Goal: Task Accomplishment & Management: Complete application form

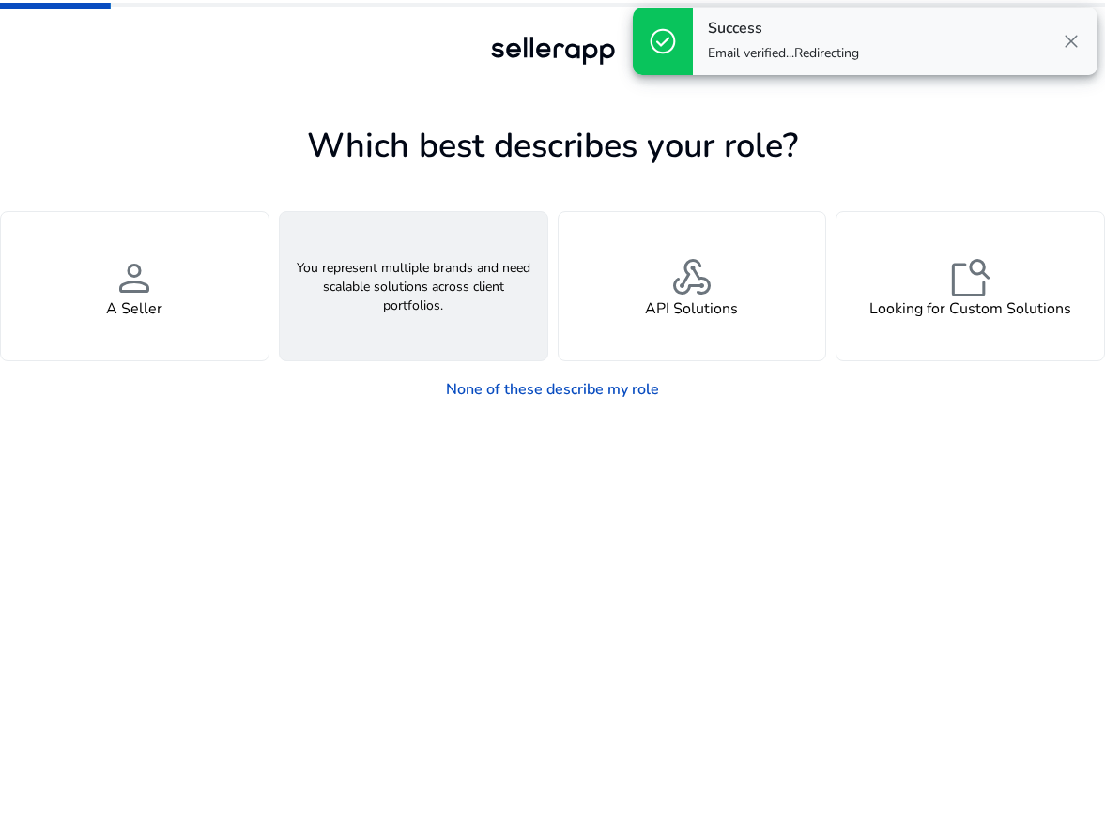
click at [407, 272] on span "groups" at bounding box center [413, 277] width 45 height 45
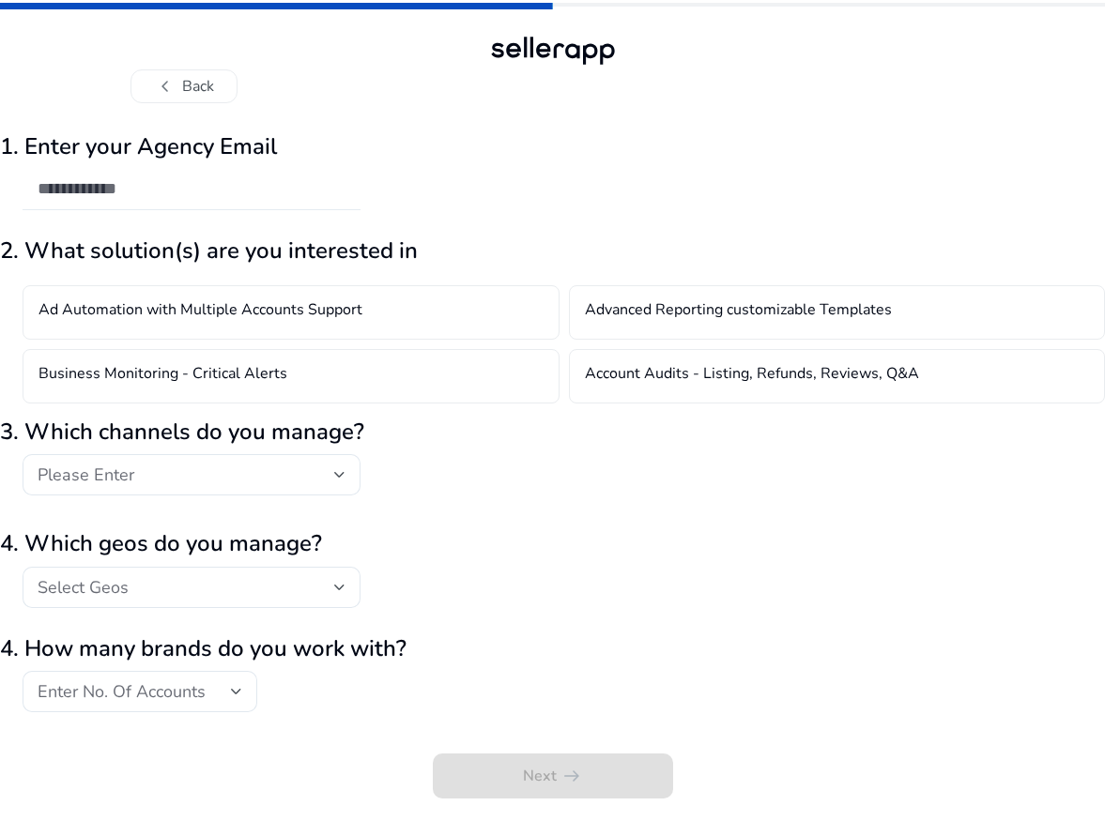
click at [217, 188] on input "email" at bounding box center [192, 188] width 308 height 21
click at [572, 442] on h2 "3. Which channels do you manage?" at bounding box center [552, 432] width 1105 height 27
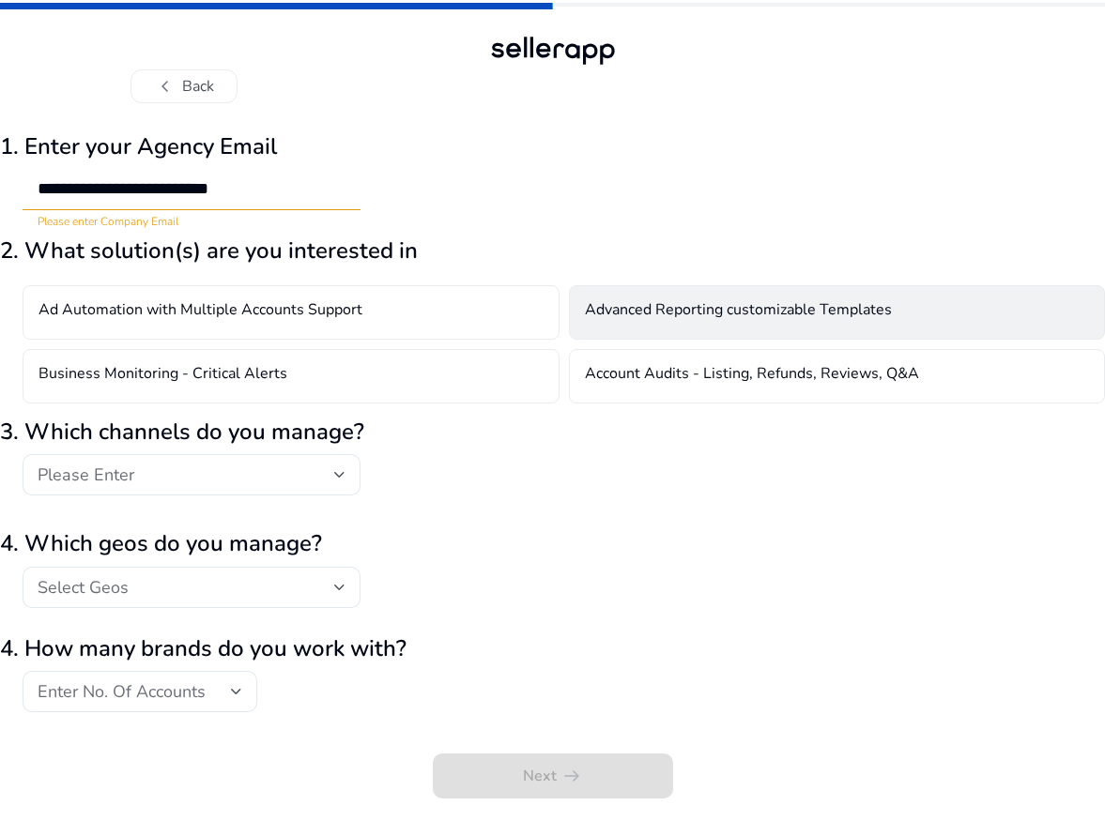
click at [687, 338] on div "Advanced Reporting customizable Templates" at bounding box center [837, 312] width 537 height 54
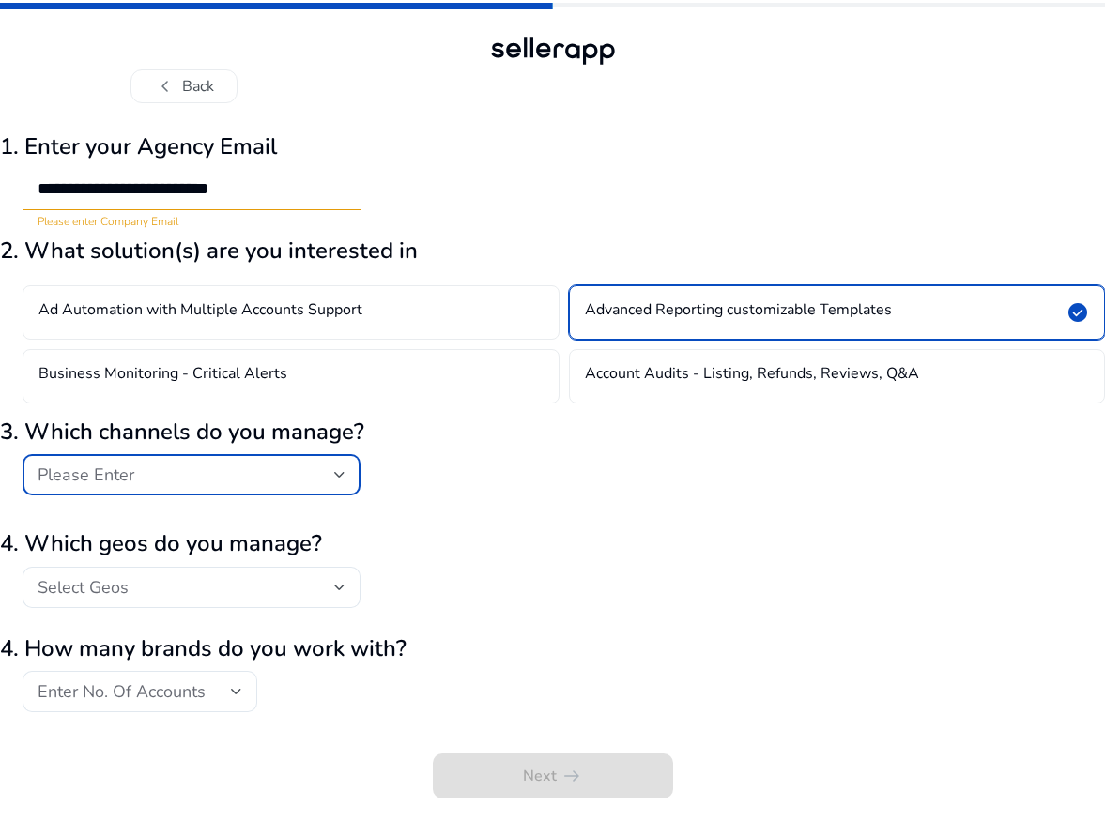
click at [178, 477] on div "Please Enter" at bounding box center [186, 475] width 297 height 21
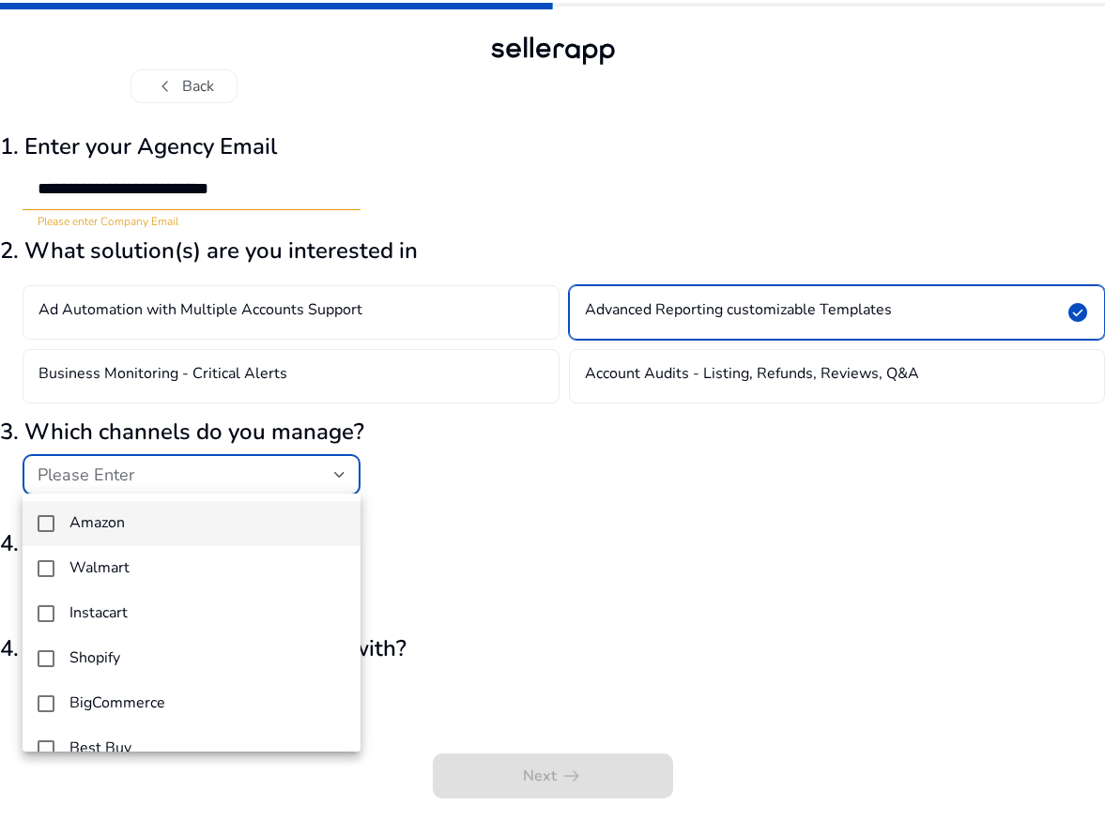
click at [281, 200] on div at bounding box center [552, 418] width 1105 height 836
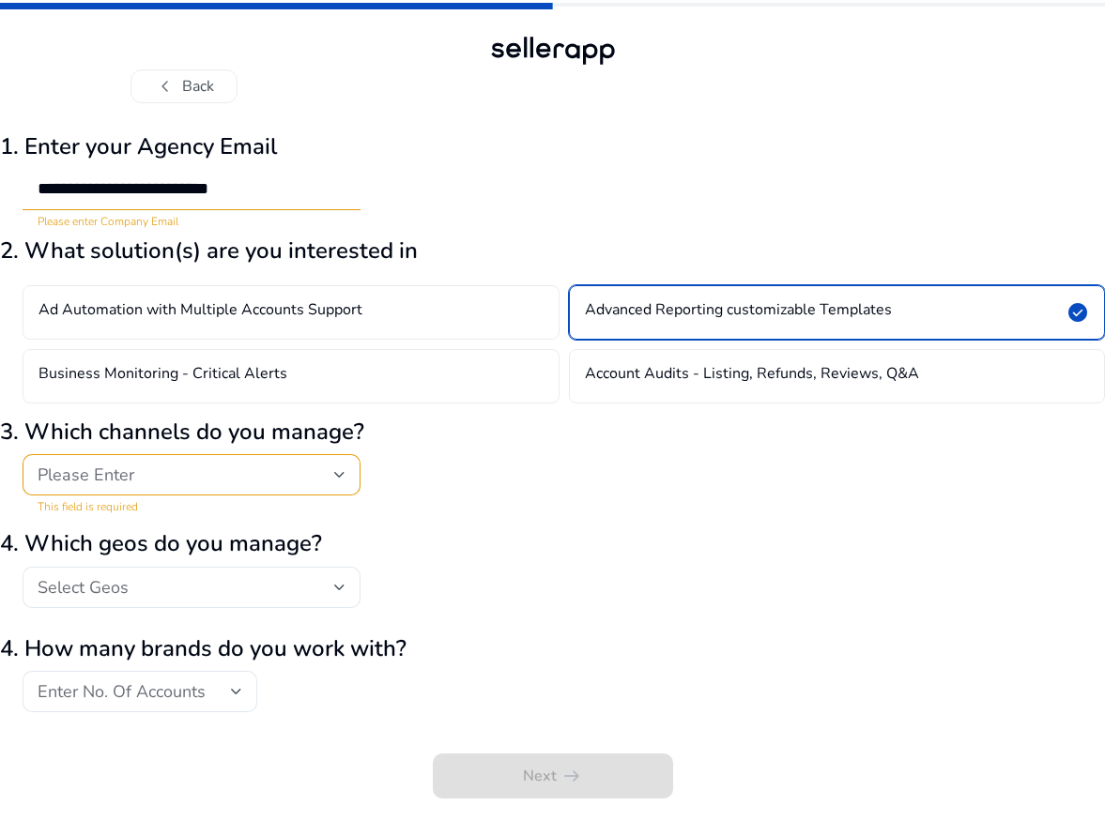
click at [191, 480] on div "Please Enter" at bounding box center [186, 475] width 297 height 21
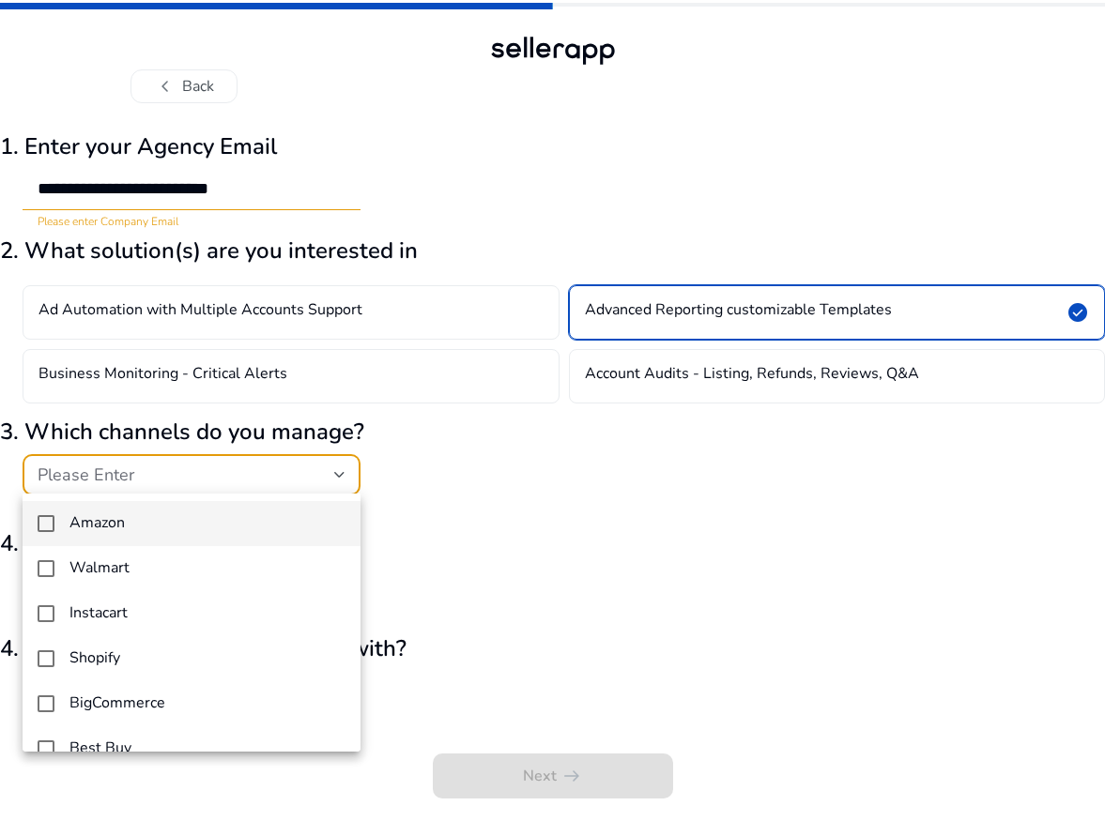
click at [190, 185] on div at bounding box center [552, 418] width 1105 height 836
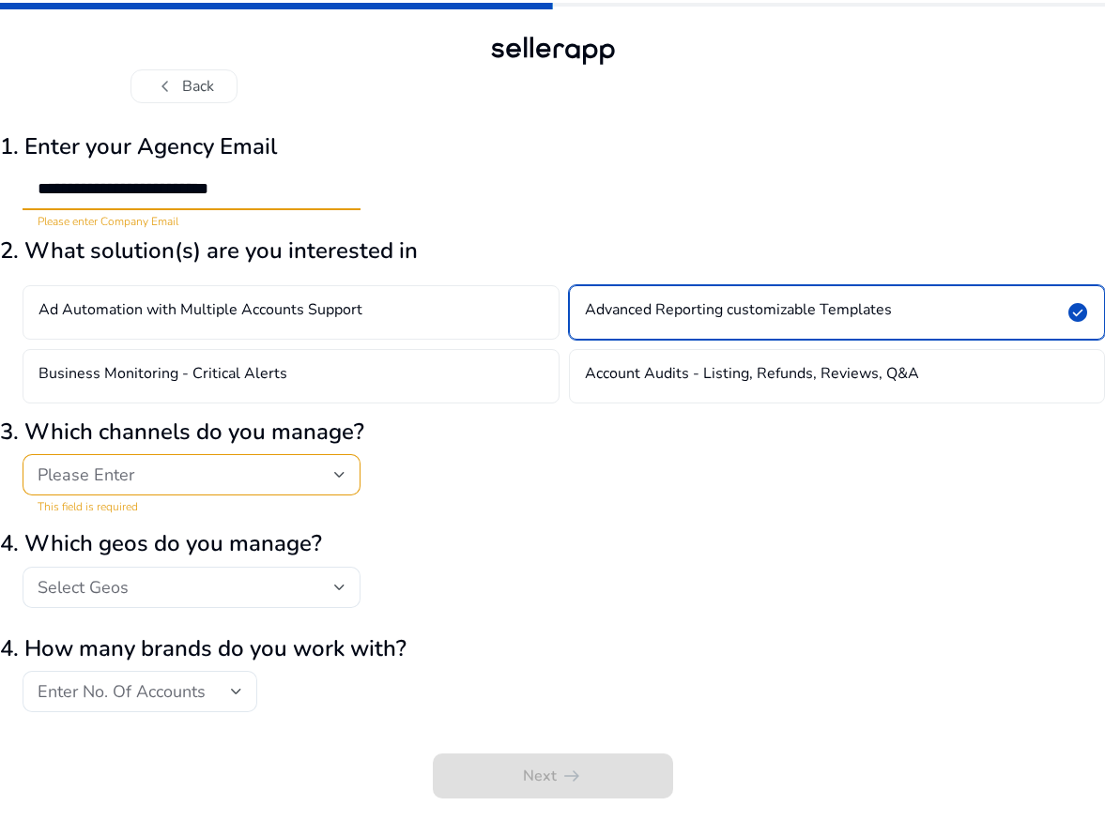
click at [190, 185] on input "**********" at bounding box center [192, 188] width 308 height 21
type input "**********"
click at [167, 465] on div "Please Enter" at bounding box center [186, 475] width 297 height 21
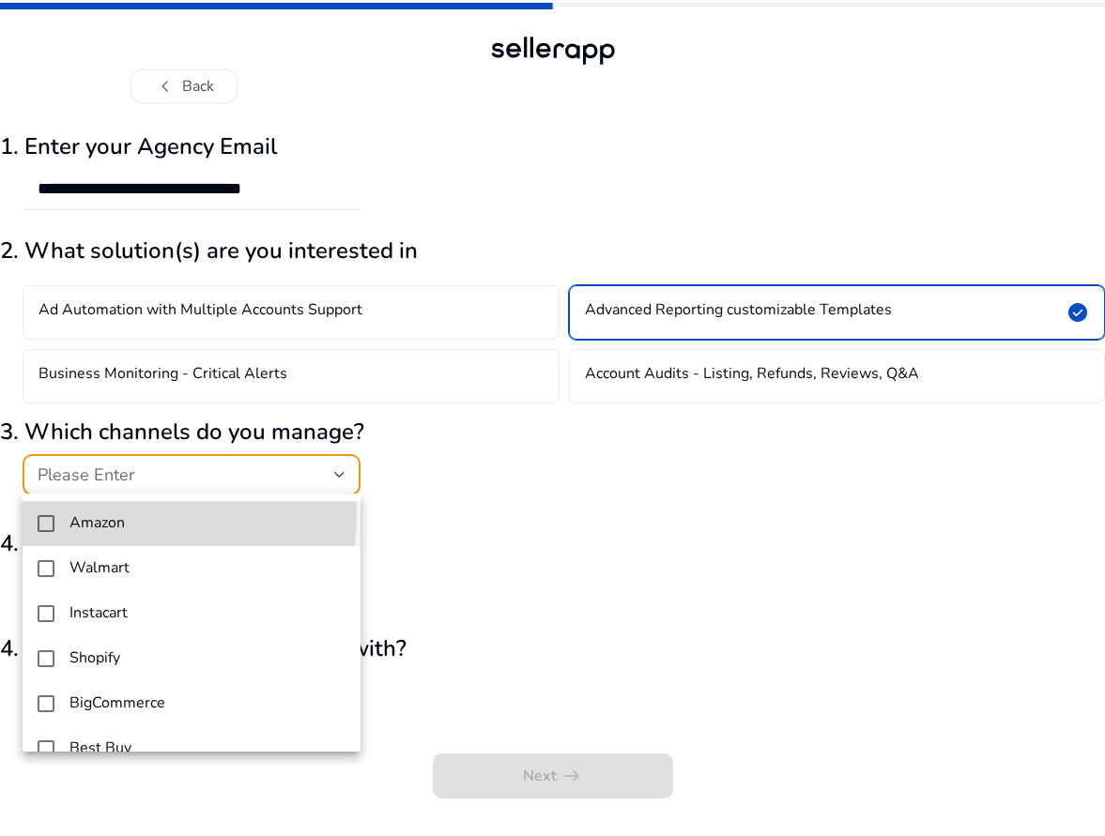
click at [170, 516] on span "Amazon" at bounding box center [207, 523] width 276 height 18
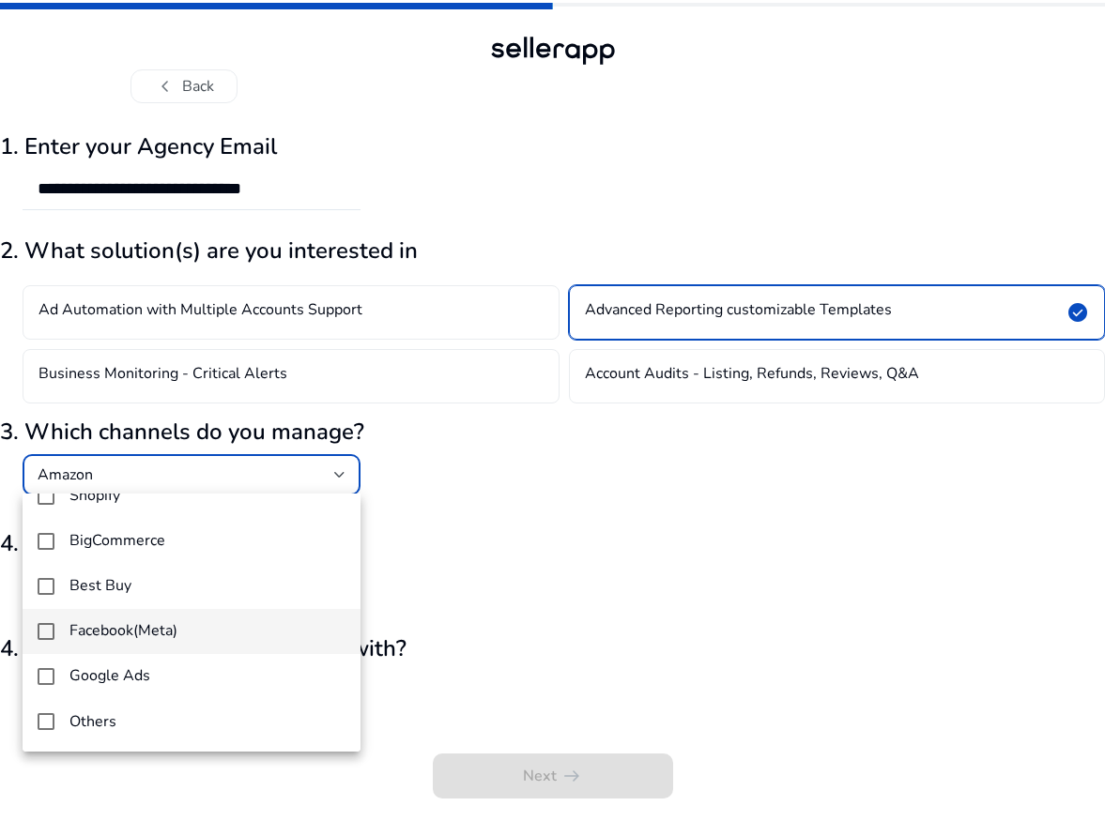
scroll to position [162, 0]
click at [176, 629] on h4 "Facebook(Meta)" at bounding box center [123, 631] width 108 height 18
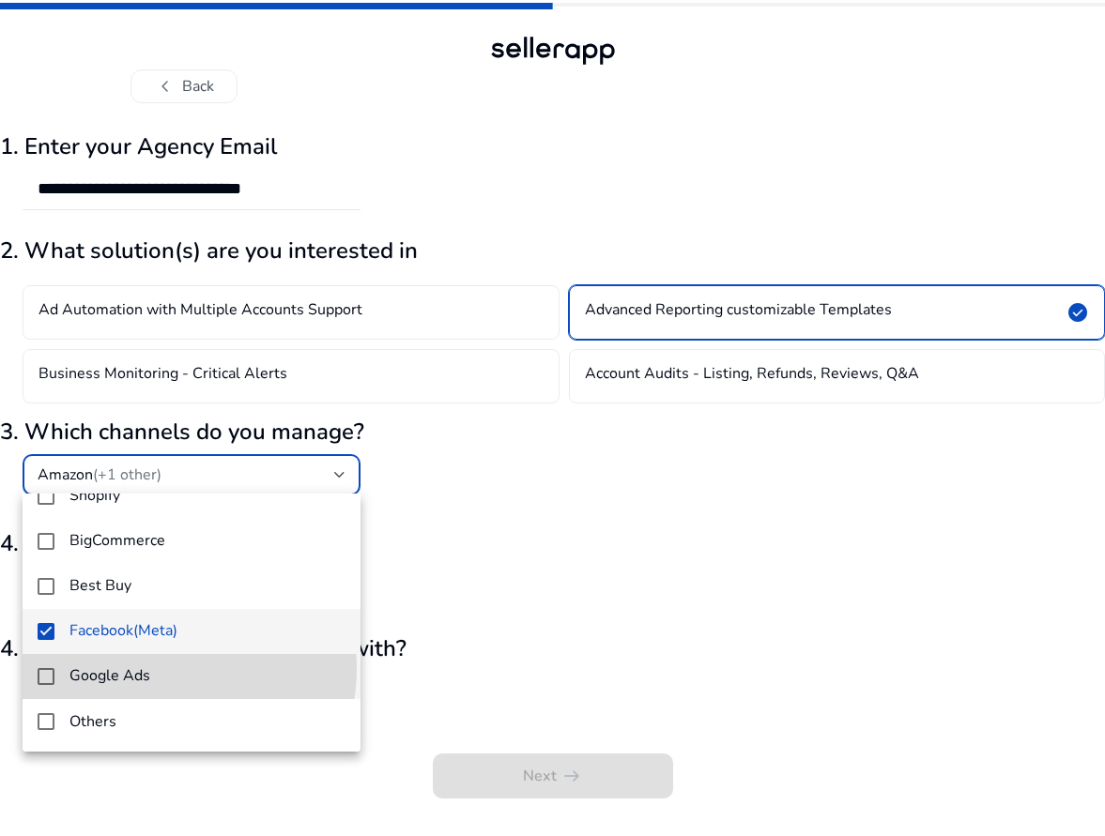
click at [163, 668] on span "Google Ads" at bounding box center [207, 676] width 276 height 18
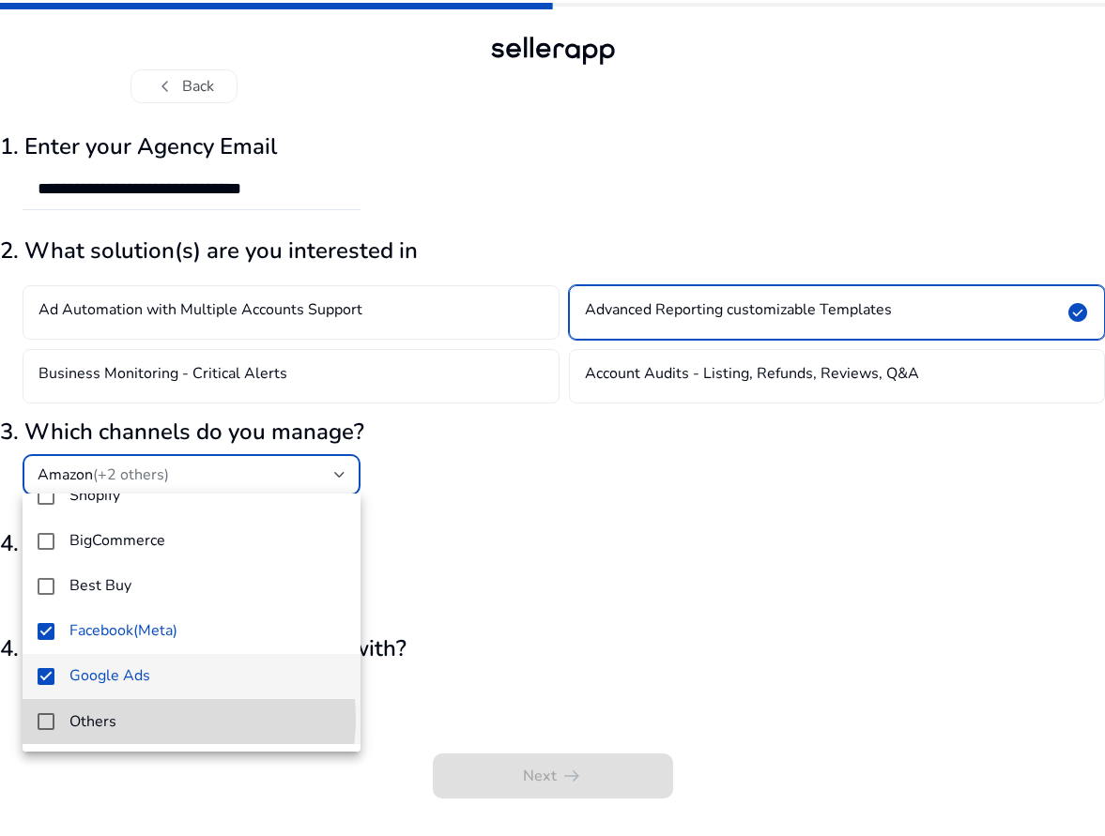
click at [161, 719] on span "Others" at bounding box center [207, 722] width 276 height 21
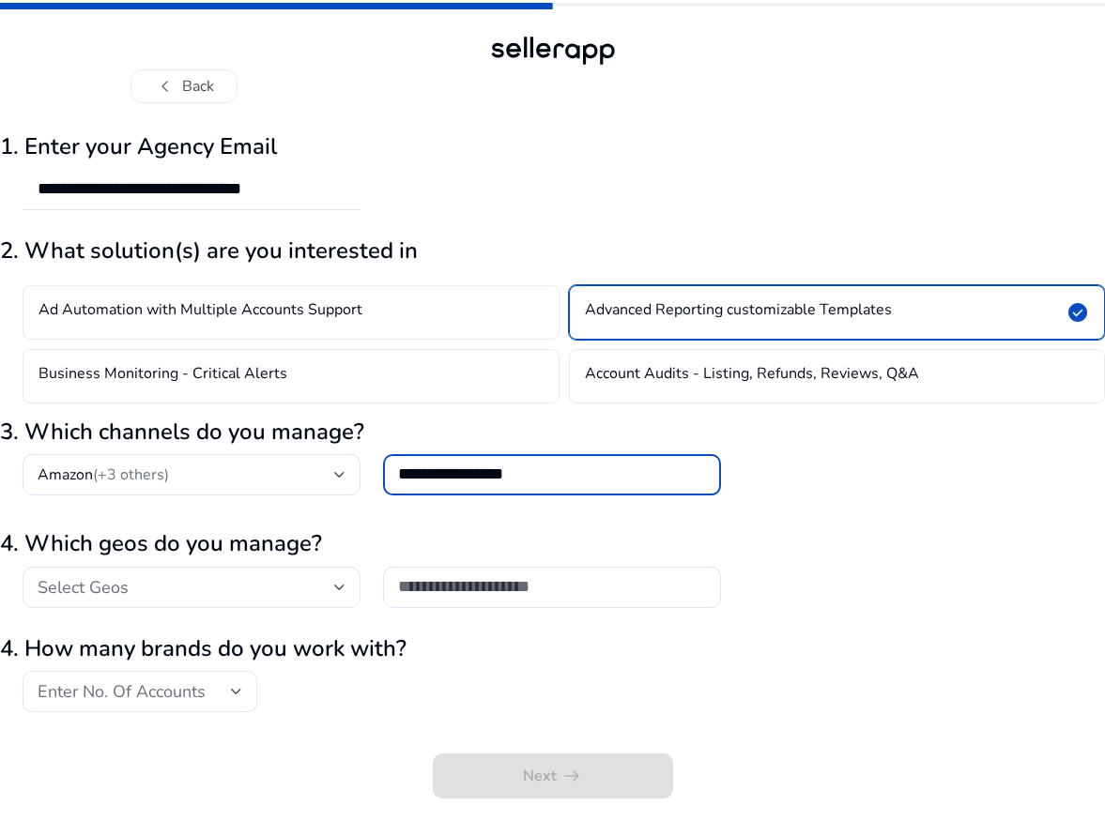
type input "**********"
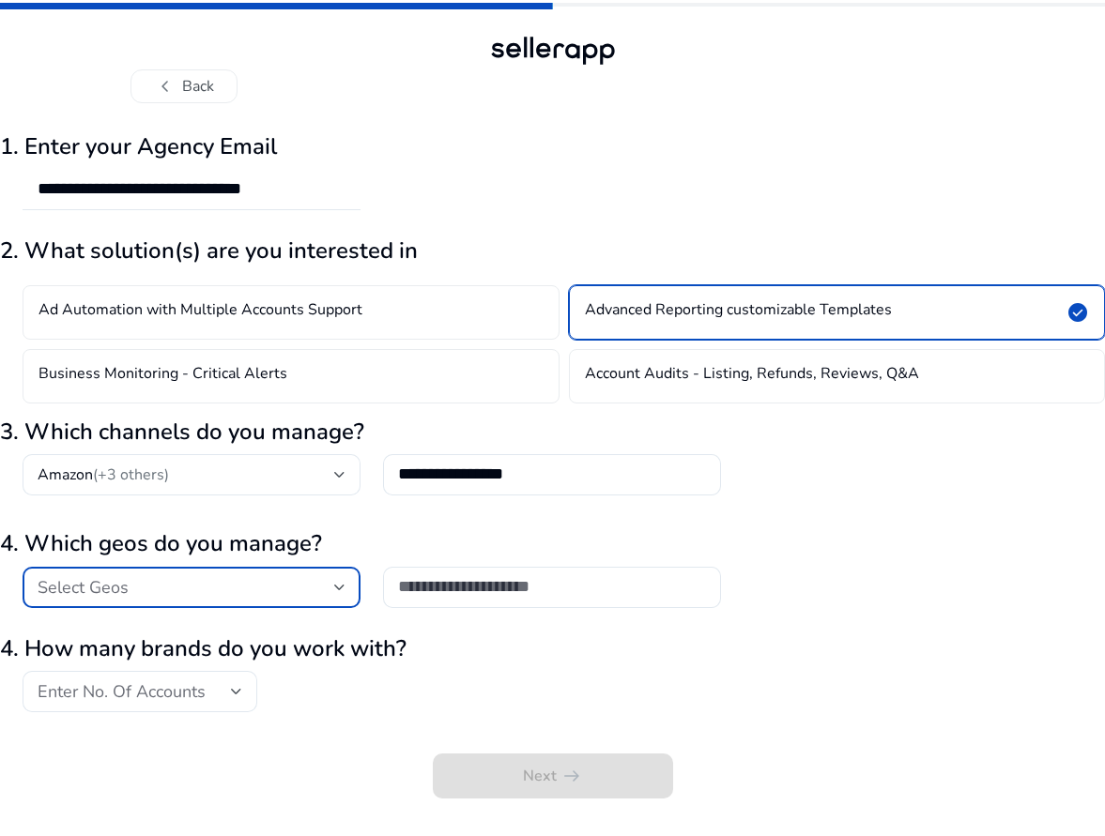
click at [270, 583] on div "Select Geos" at bounding box center [186, 587] width 297 height 21
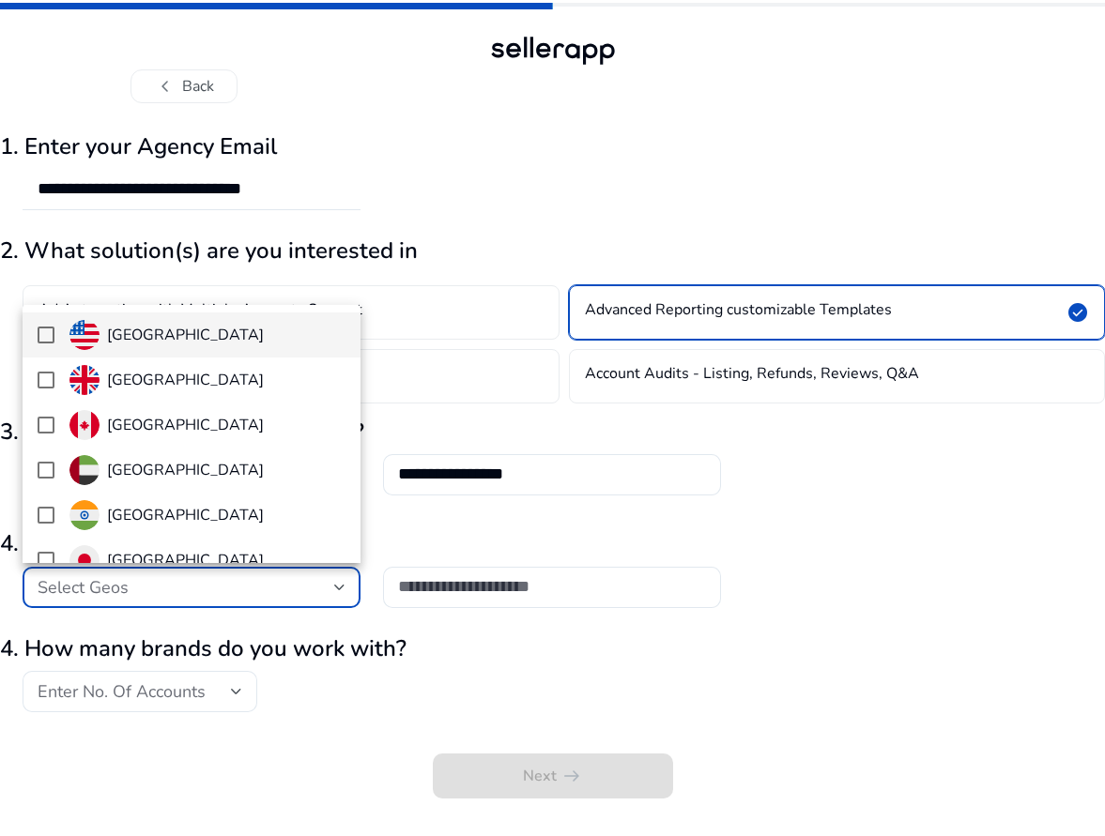
click at [172, 347] on div "[GEOGRAPHIC_DATA]" at bounding box center [166, 335] width 194 height 30
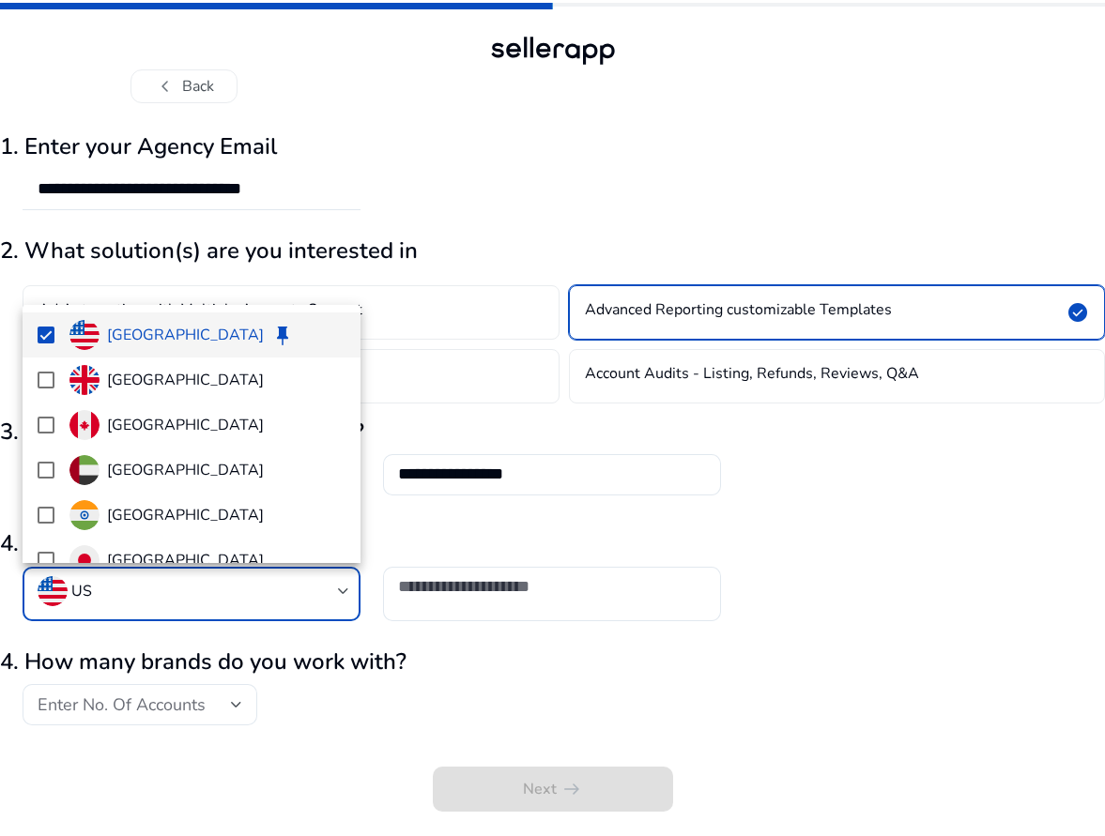
click at [474, 597] on div at bounding box center [552, 418] width 1105 height 836
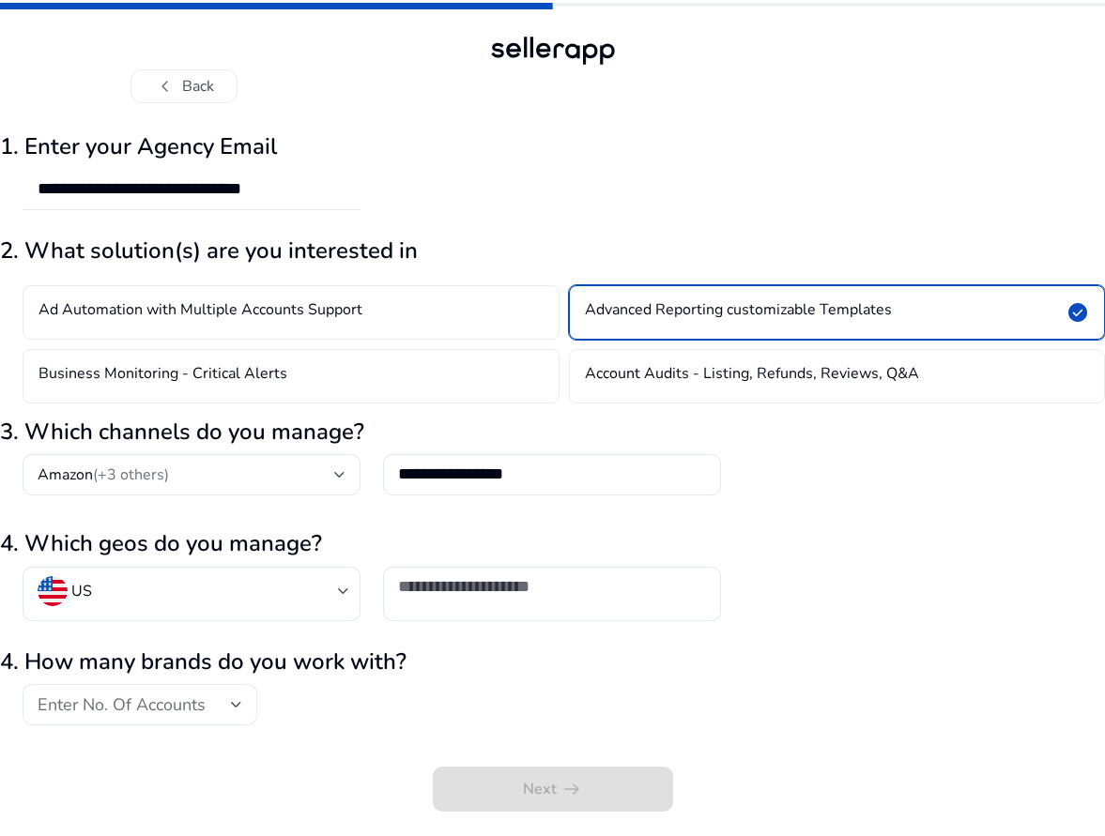
scroll to position [0, 0]
click at [209, 704] on div "Enter No. Of Accounts" at bounding box center [134, 705] width 193 height 21
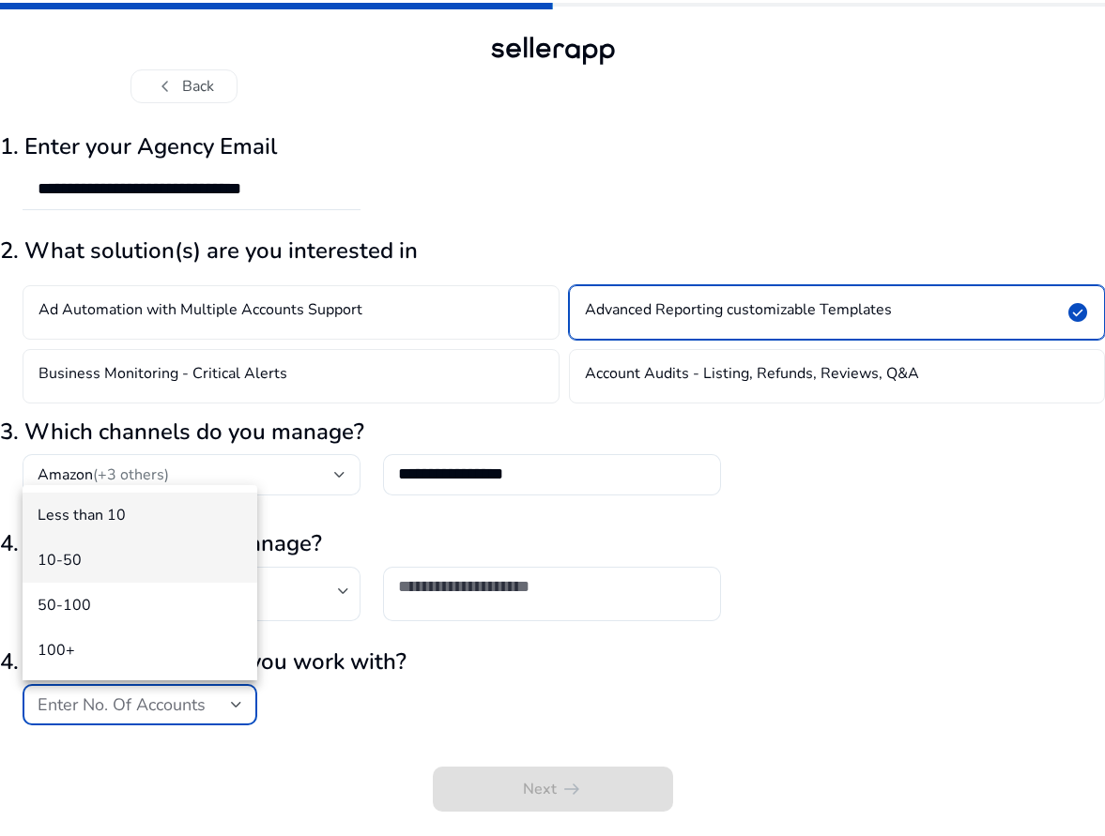
click at [206, 570] on span "10-50" at bounding box center [140, 560] width 205 height 21
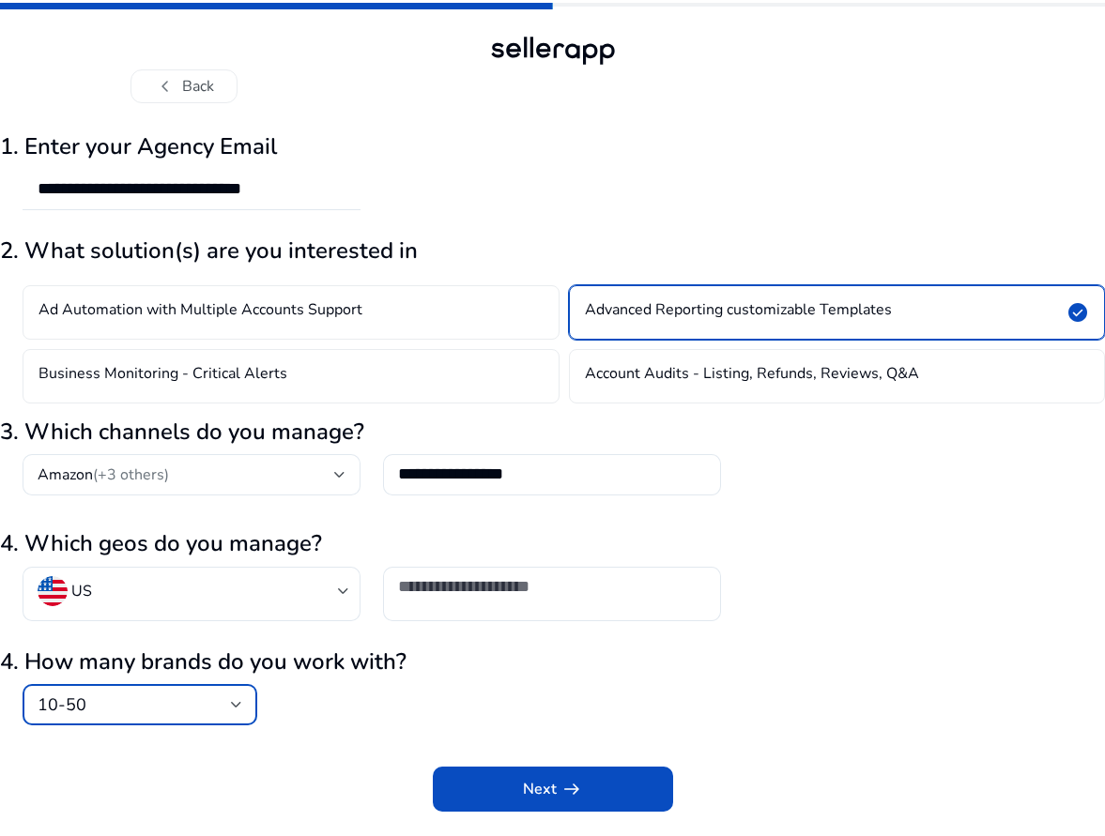
click at [172, 714] on div "10-50" at bounding box center [140, 704] width 205 height 41
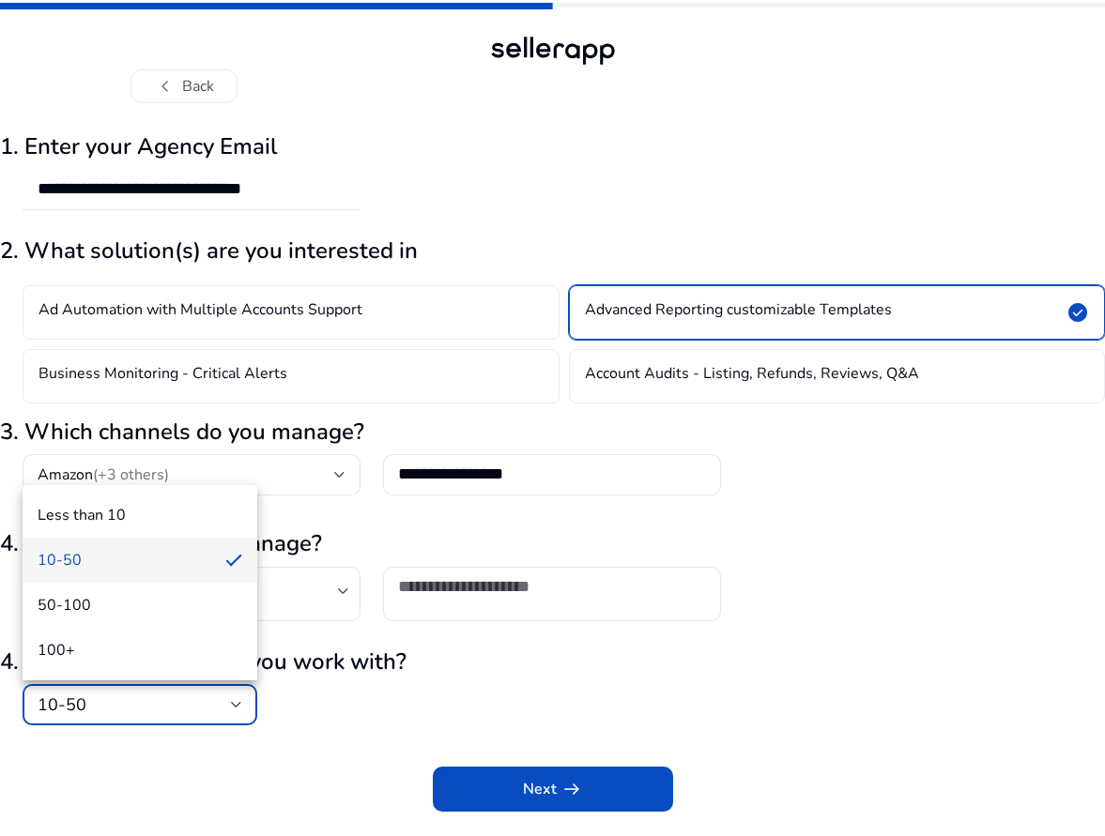
click at [530, 786] on div at bounding box center [552, 418] width 1105 height 836
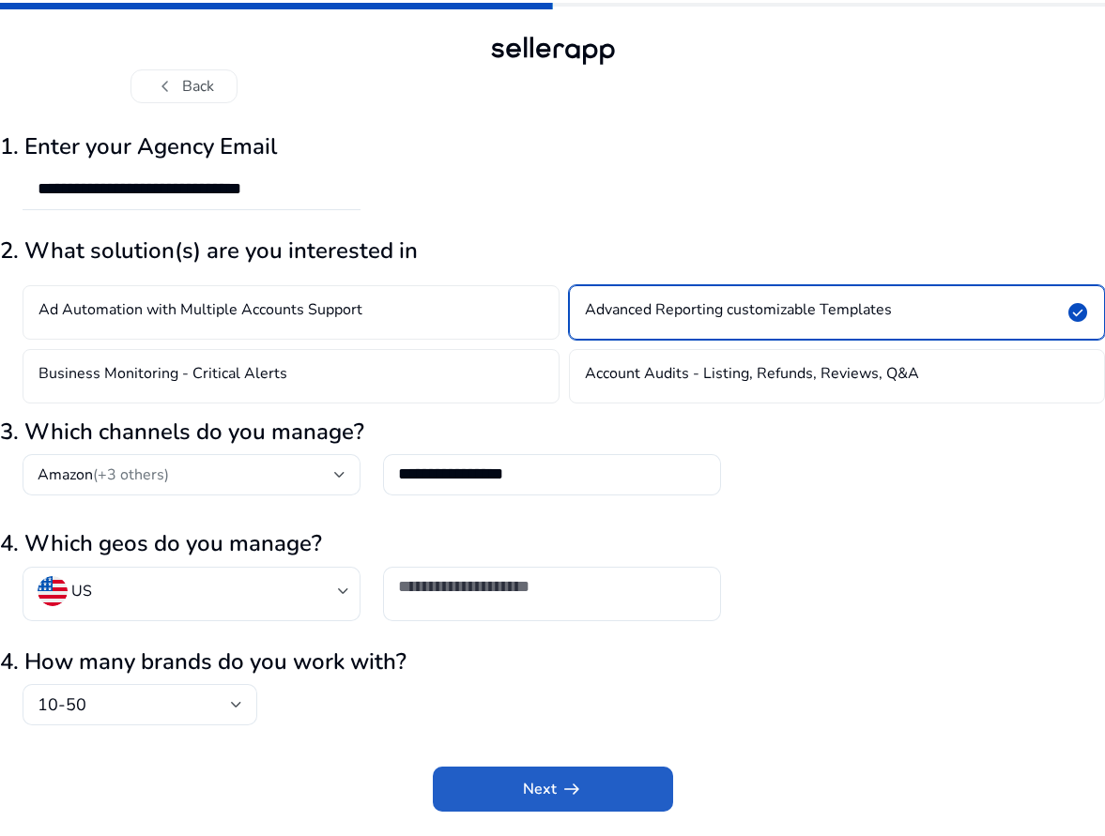
click at [530, 786] on span "Next arrow_right_alt" at bounding box center [553, 789] width 60 height 23
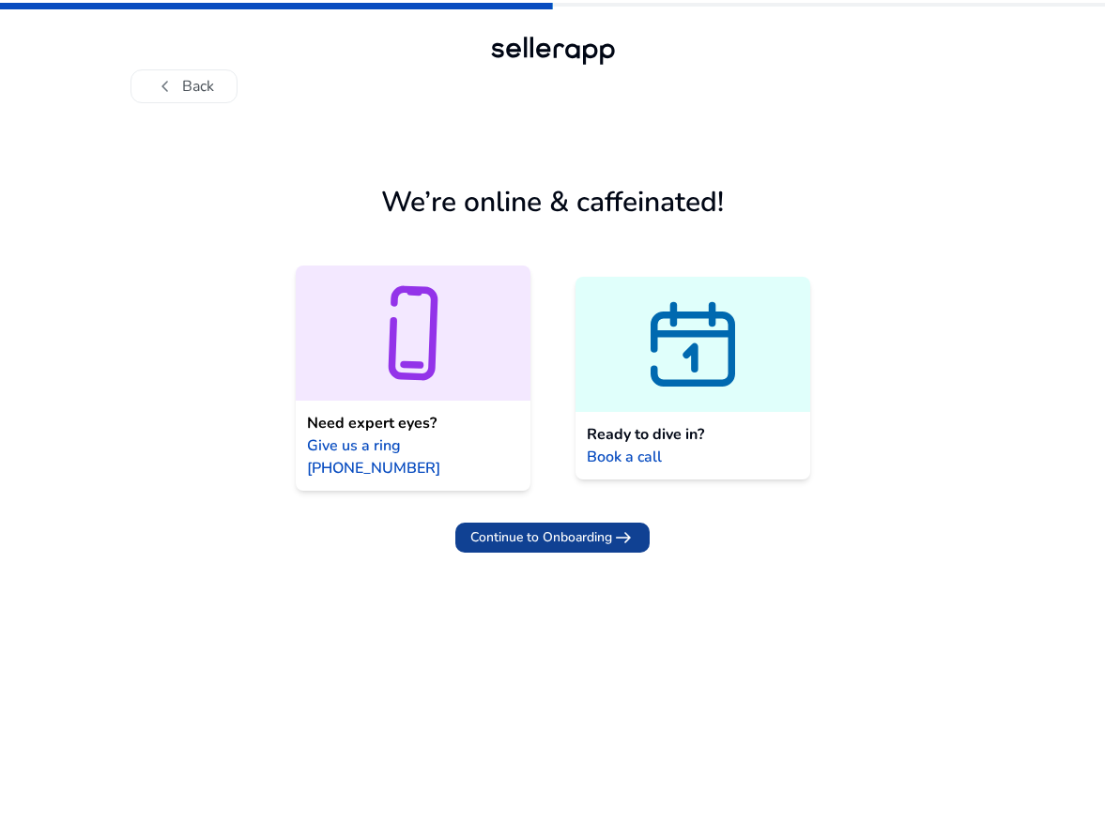
click at [630, 515] on span at bounding box center [552, 537] width 194 height 45
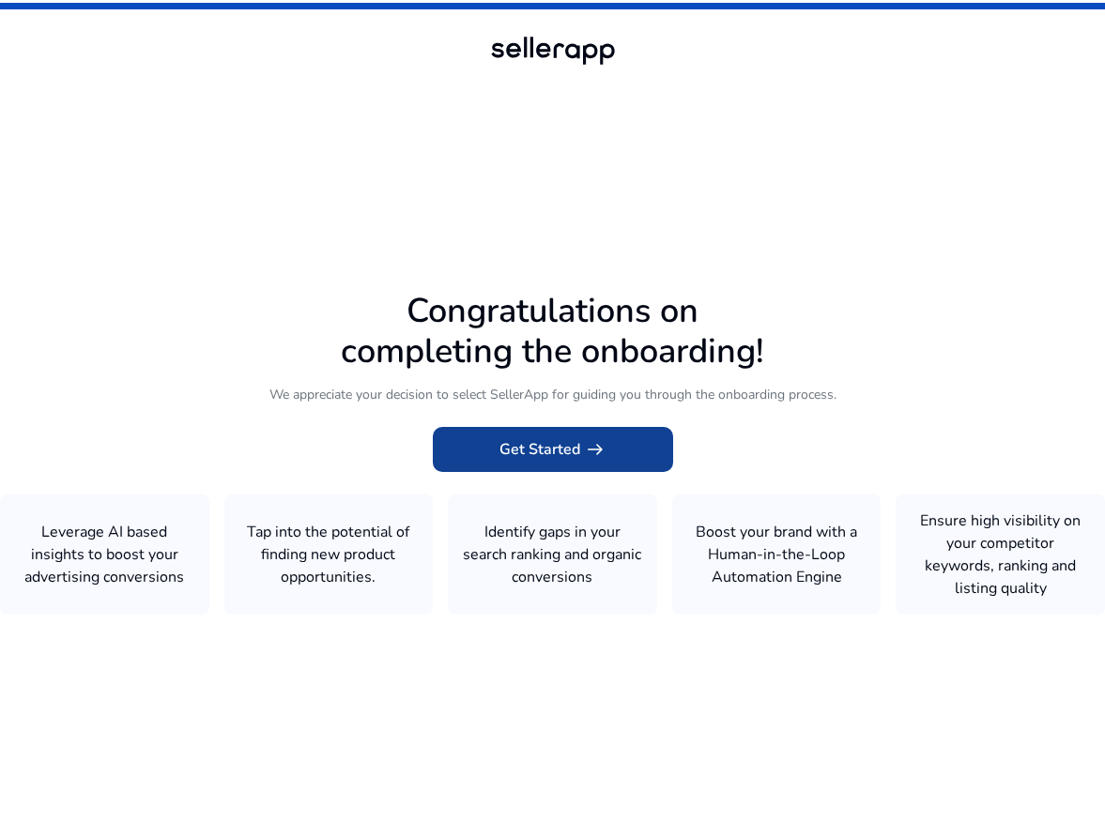
click at [555, 461] on span "Get Started arrow_right_alt" at bounding box center [552, 449] width 107 height 23
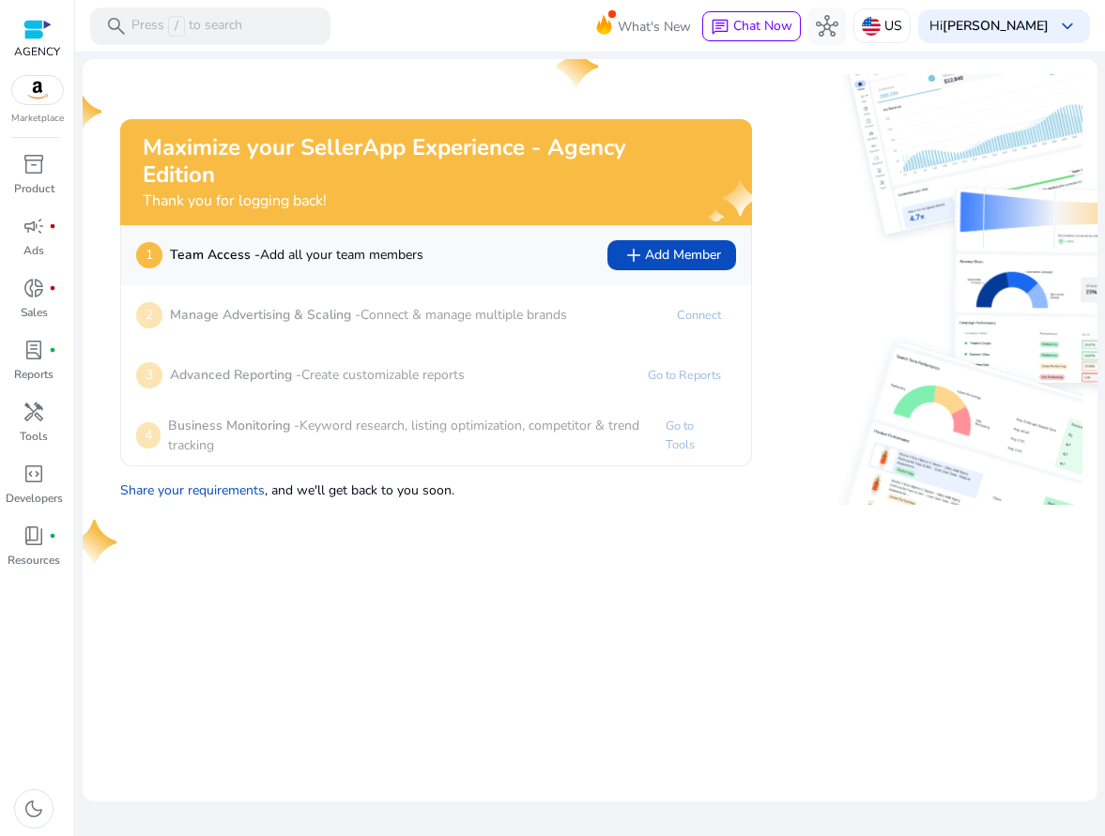
click at [483, 347] on div "3 Advanced Reporting - Create customizable reports Go to Reports" at bounding box center [436, 375] width 630 height 60
click at [692, 255] on span "add Add Member" at bounding box center [671, 255] width 99 height 23
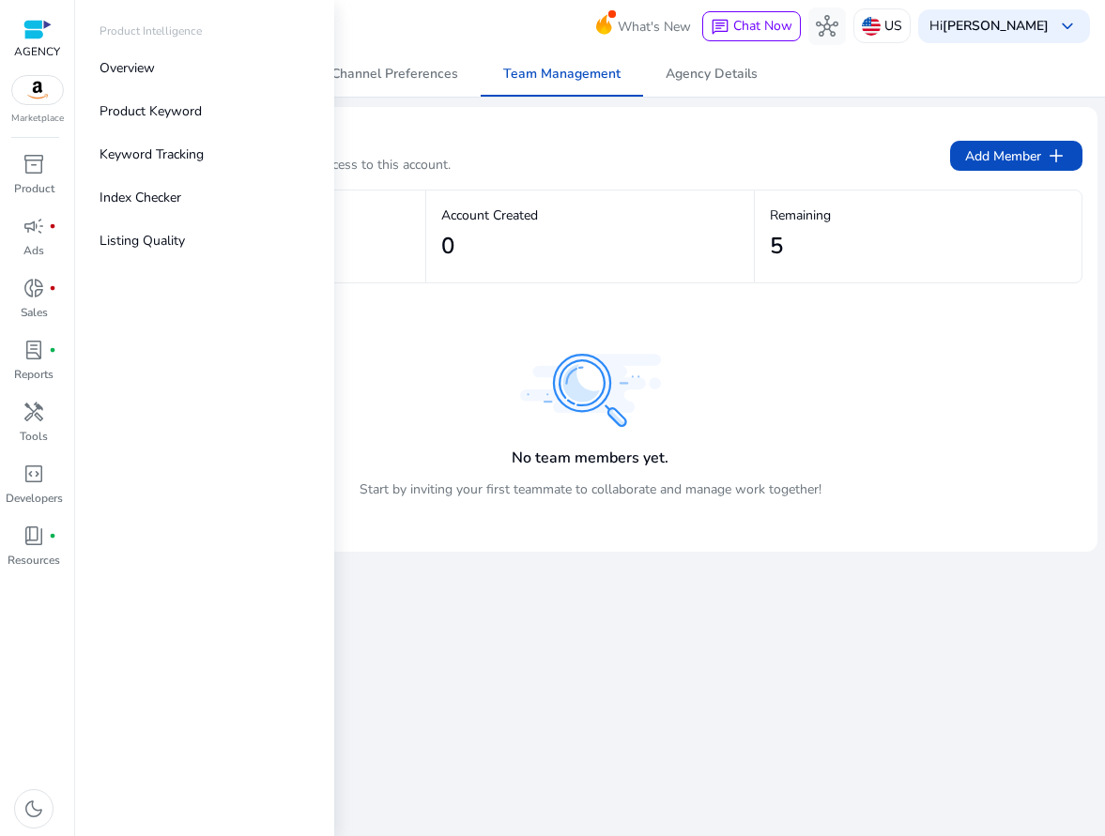
click at [41, 115] on p "Marketplace" at bounding box center [37, 119] width 53 height 14
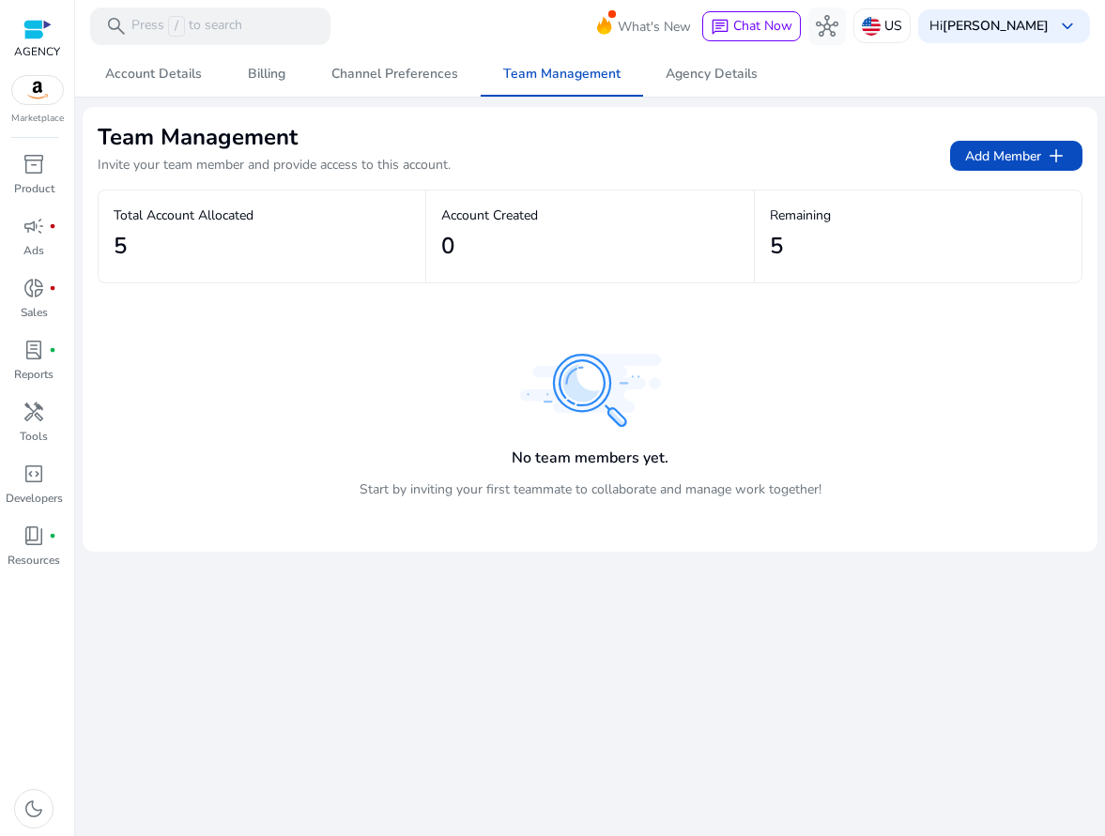
click at [37, 93] on img at bounding box center [37, 90] width 51 height 28
click at [177, 83] on span "Account Details" at bounding box center [153, 74] width 97 height 45
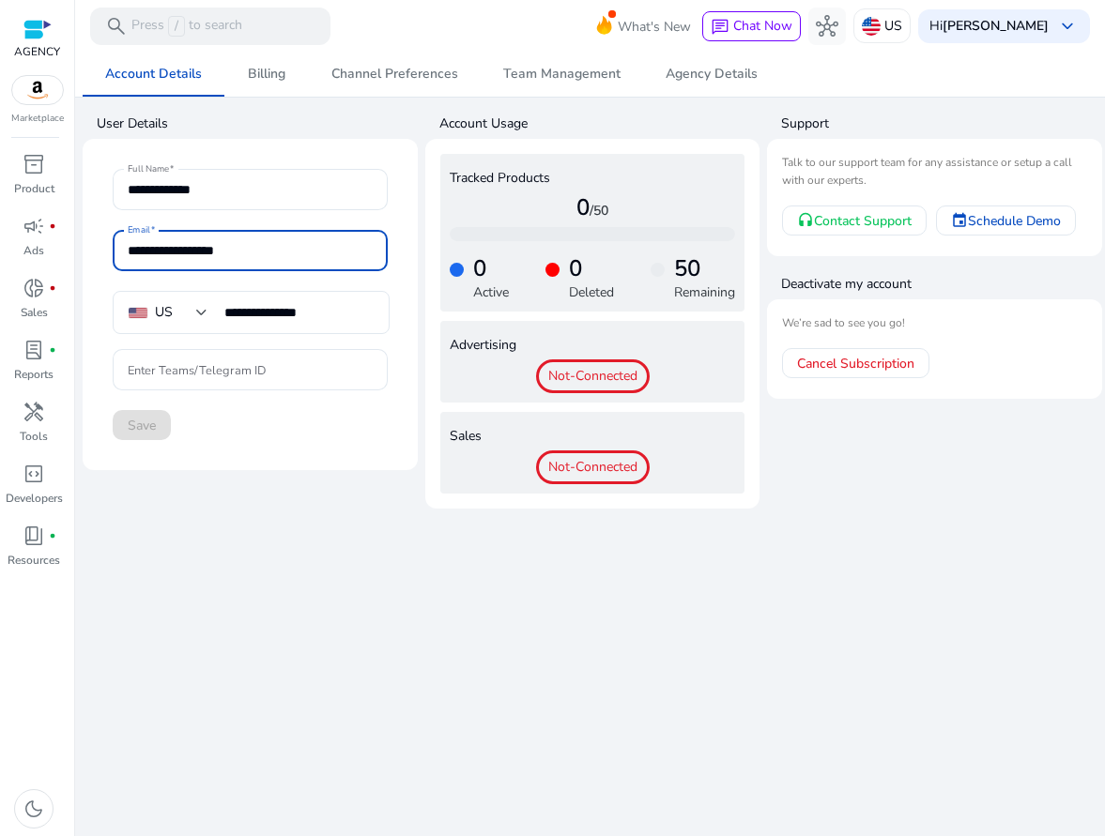
click at [264, 240] on input "**********" at bounding box center [250, 250] width 245 height 21
type input "**********"
click at [155, 434] on span "Save" at bounding box center [142, 426] width 28 height 20
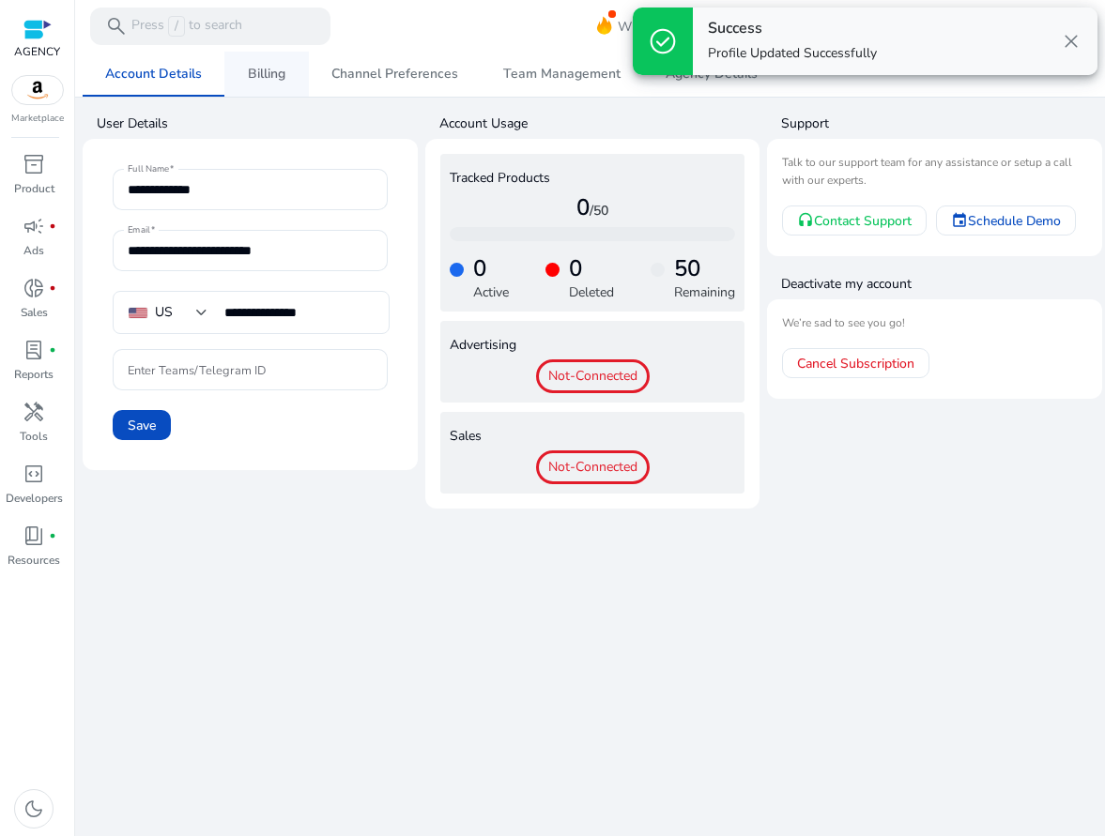
click at [294, 90] on link "Billing" at bounding box center [266, 74] width 84 height 45
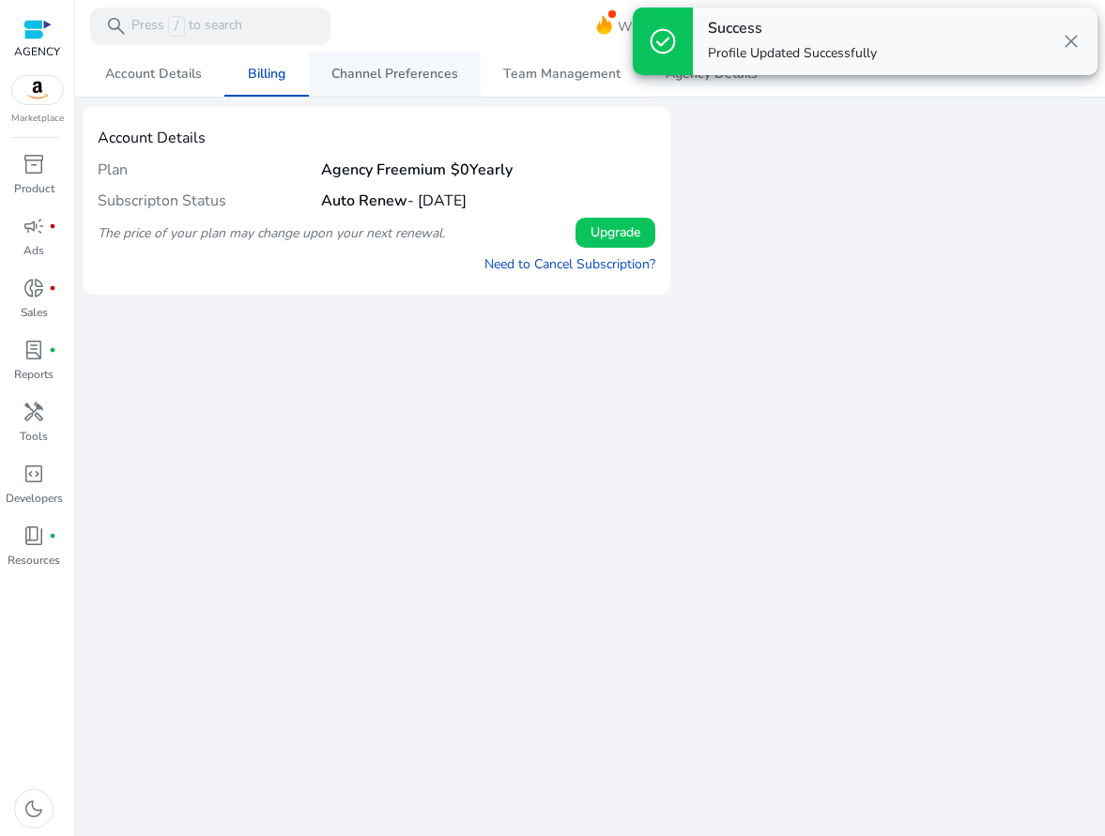
click at [324, 81] on link "Channel Preferences" at bounding box center [395, 74] width 172 height 45
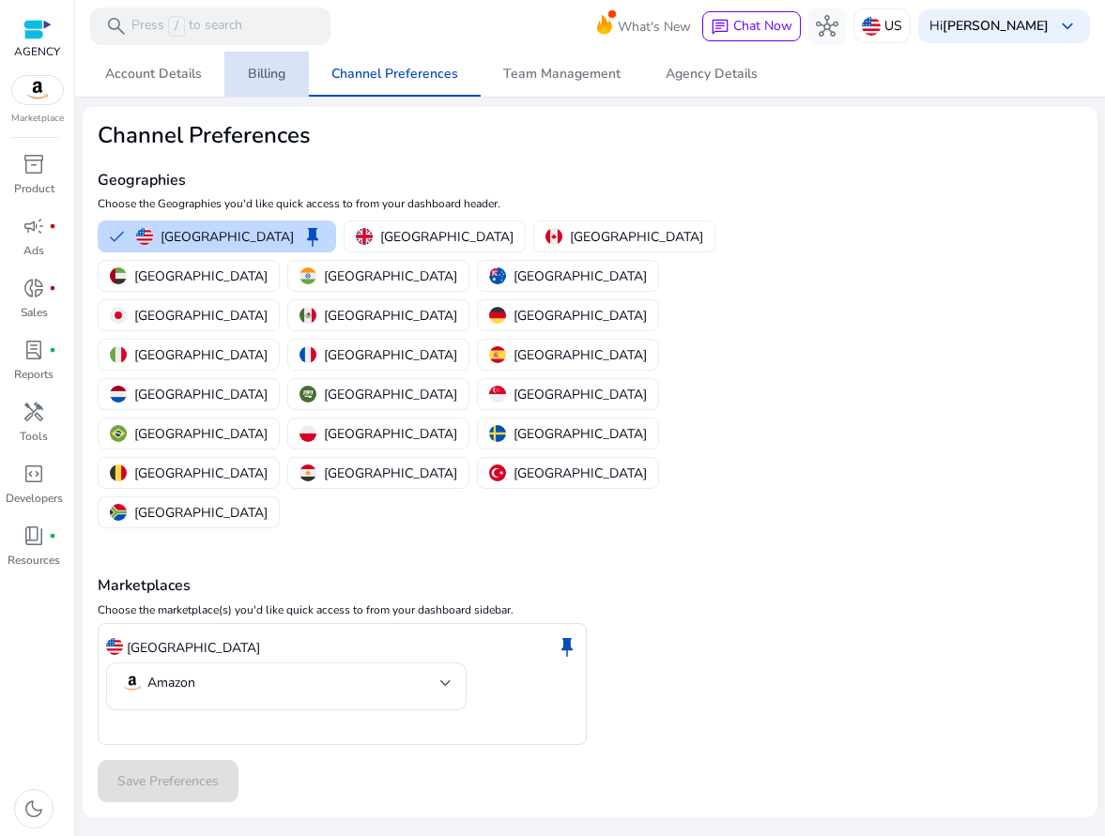
click at [277, 84] on span "Billing" at bounding box center [267, 74] width 38 height 45
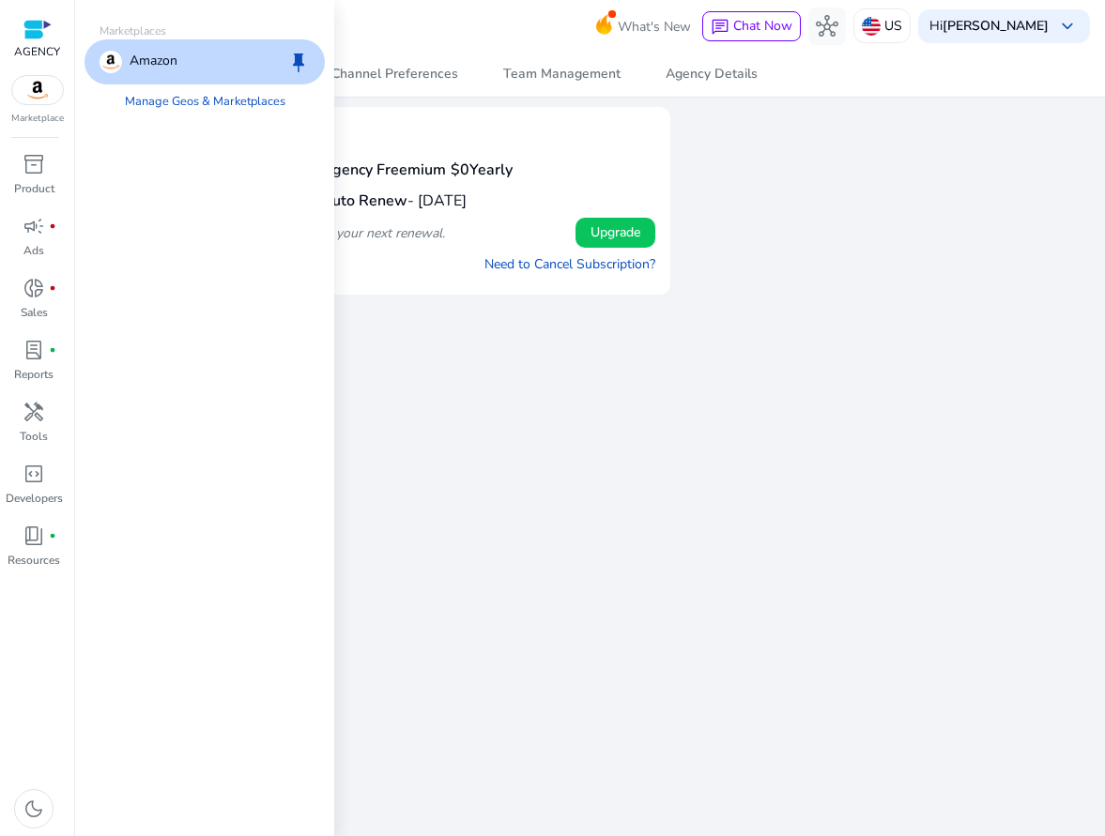
click at [29, 23] on div at bounding box center [37, 30] width 28 height 22
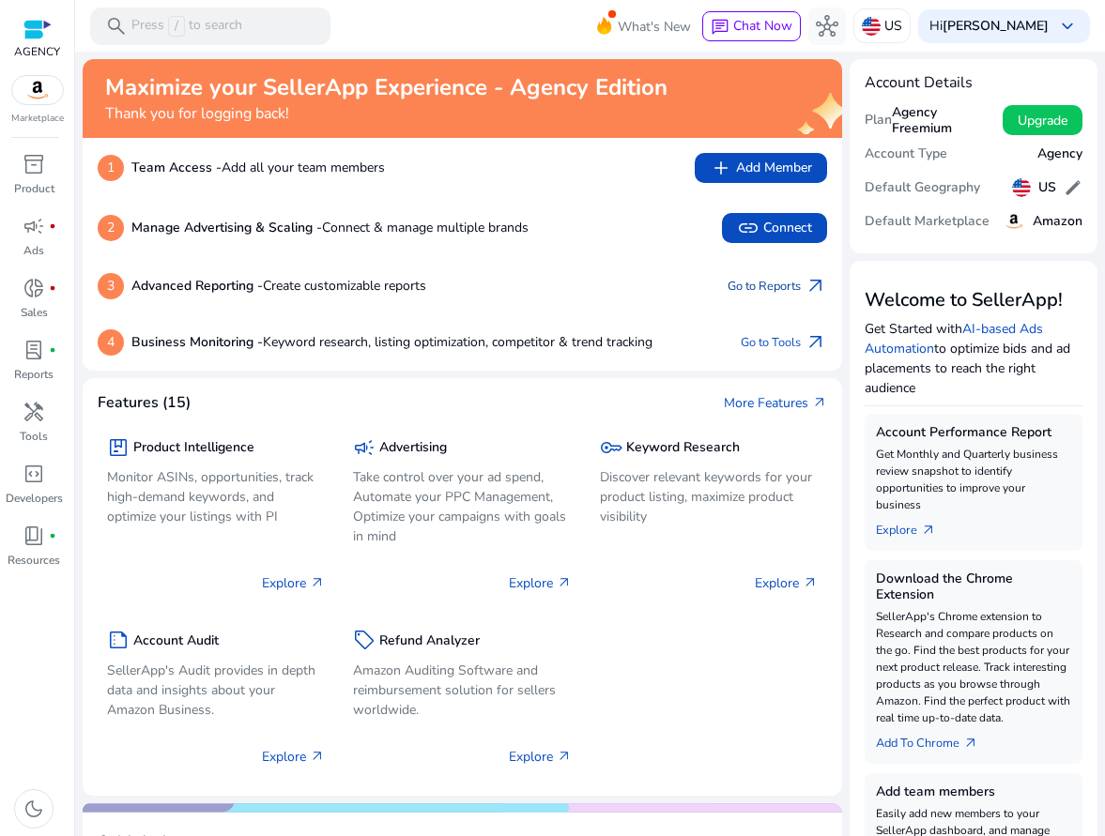
click at [762, 290] on link "Go to Reports arrow_outward" at bounding box center [778, 286] width 100 height 26
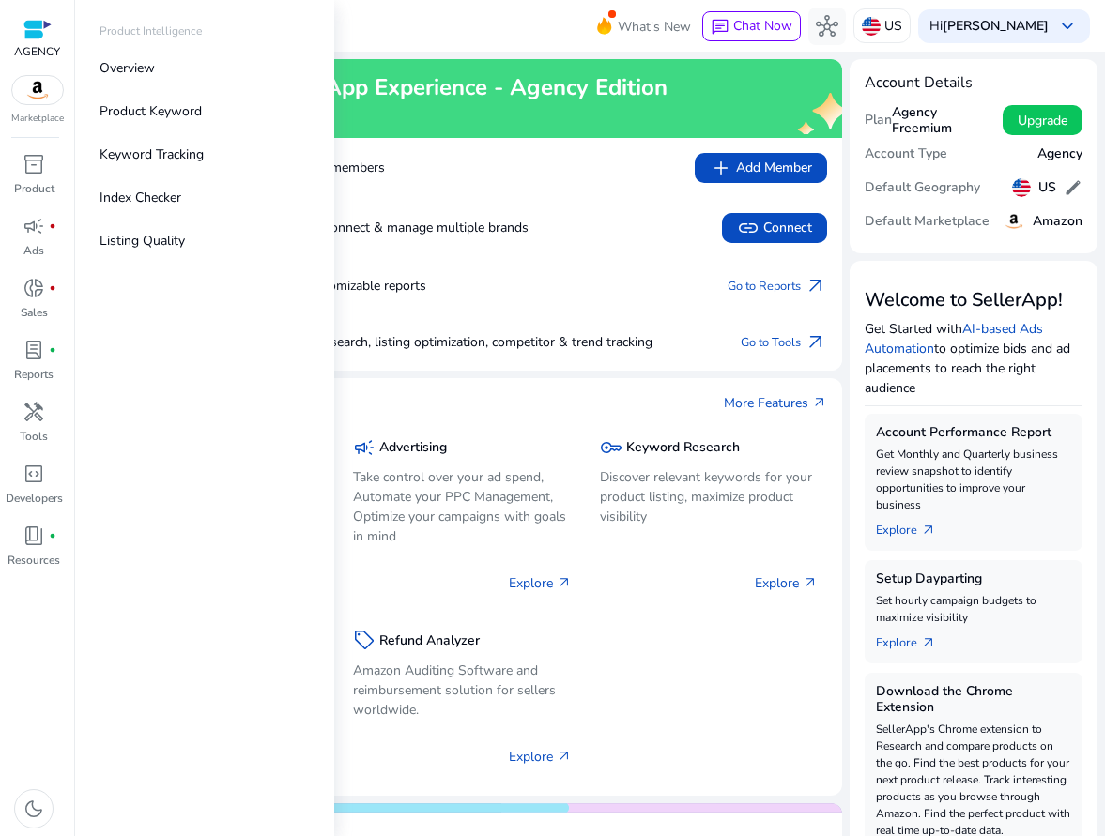
click at [37, 111] on div "AGENCY Marketplace" at bounding box center [37, 63] width 74 height 126
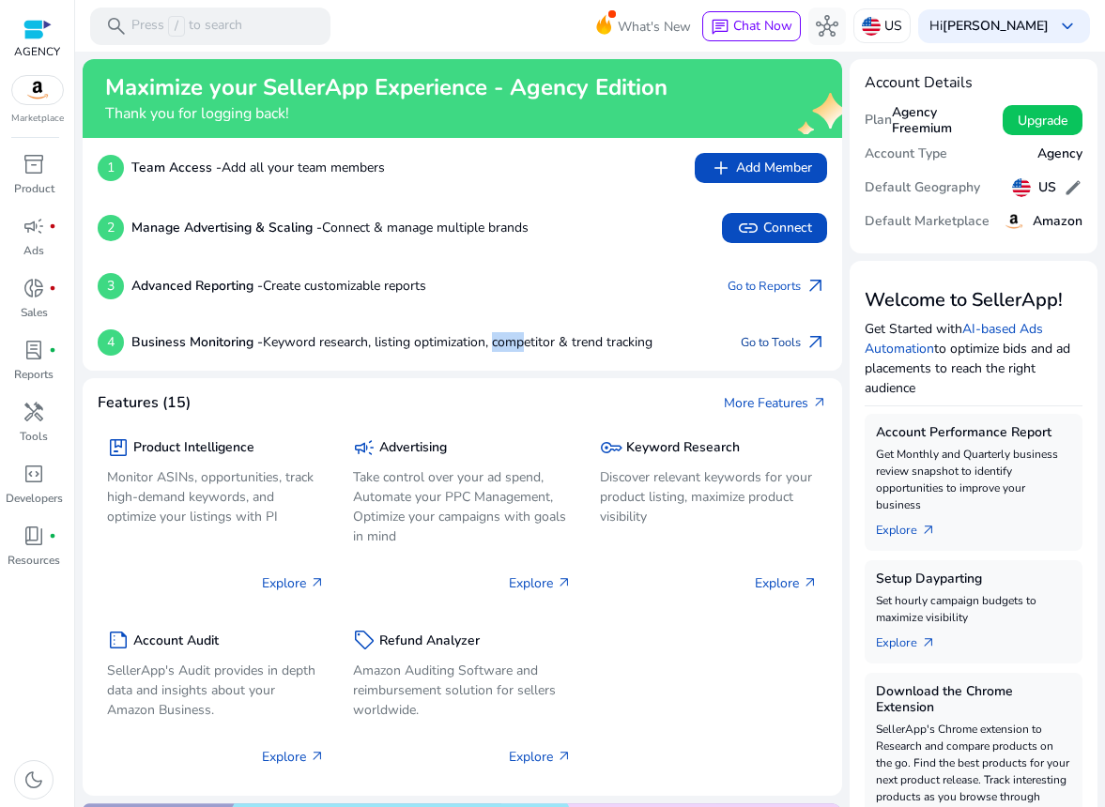
click at [785, 345] on link "Go to Tools arrow_outward" at bounding box center [784, 342] width 86 height 26
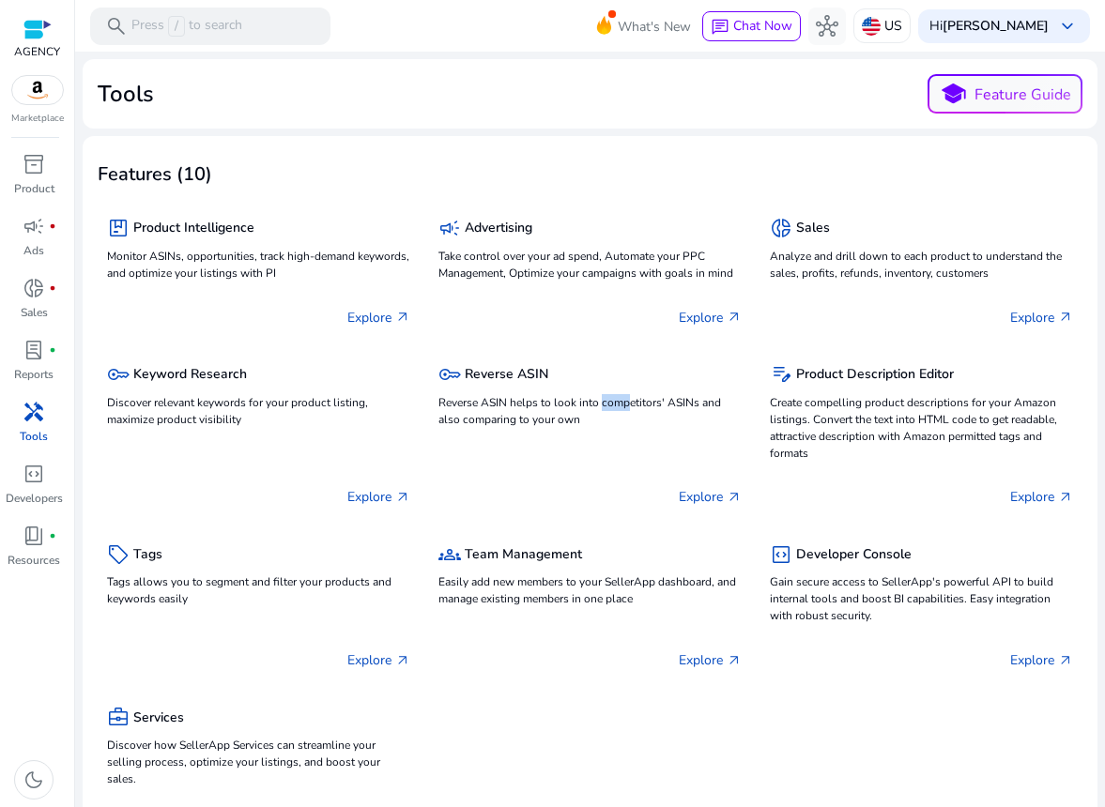
click at [23, 92] on img at bounding box center [37, 90] width 51 height 28
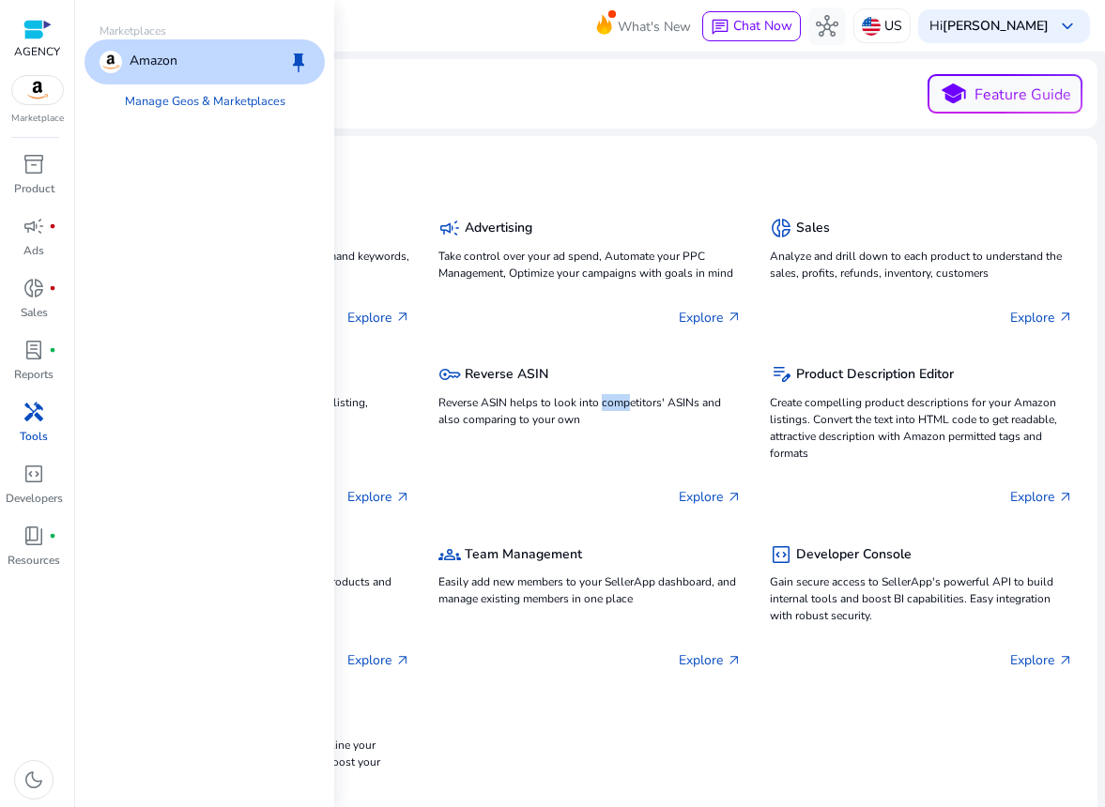
click at [51, 102] on img at bounding box center [37, 90] width 51 height 28
click at [191, 62] on div "Amazon keep" at bounding box center [204, 61] width 240 height 45
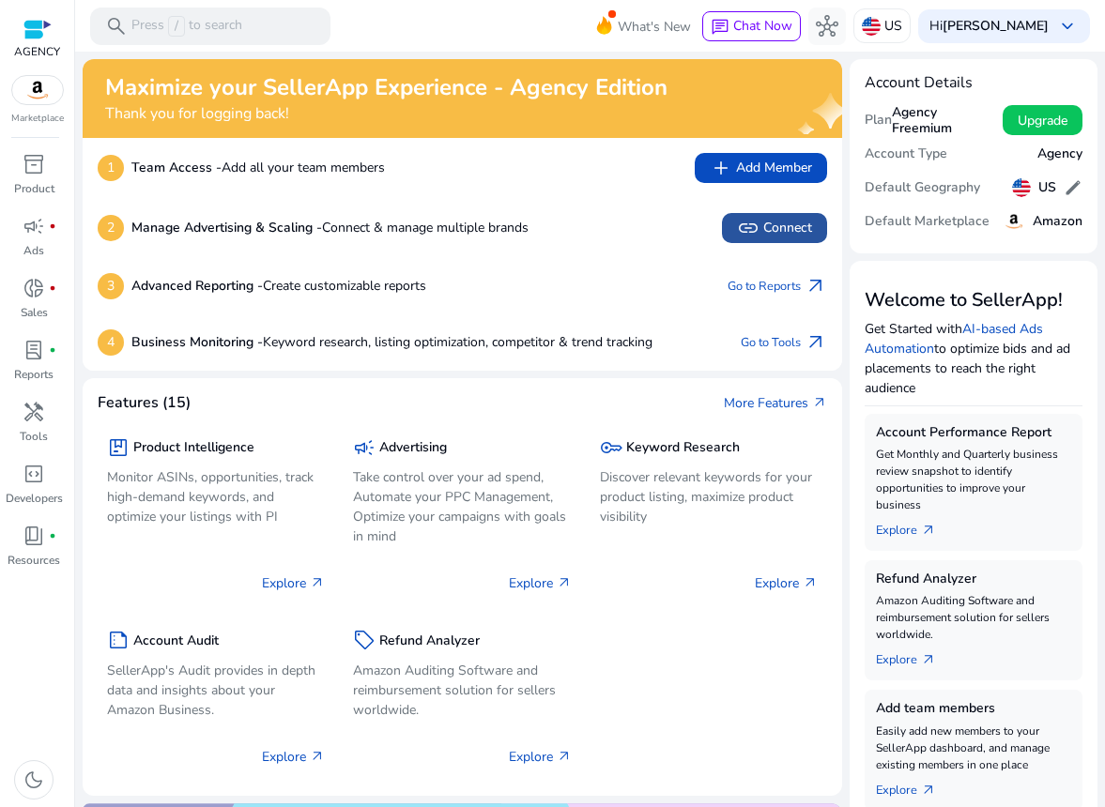
click at [771, 237] on span "link Connect" at bounding box center [774, 228] width 75 height 23
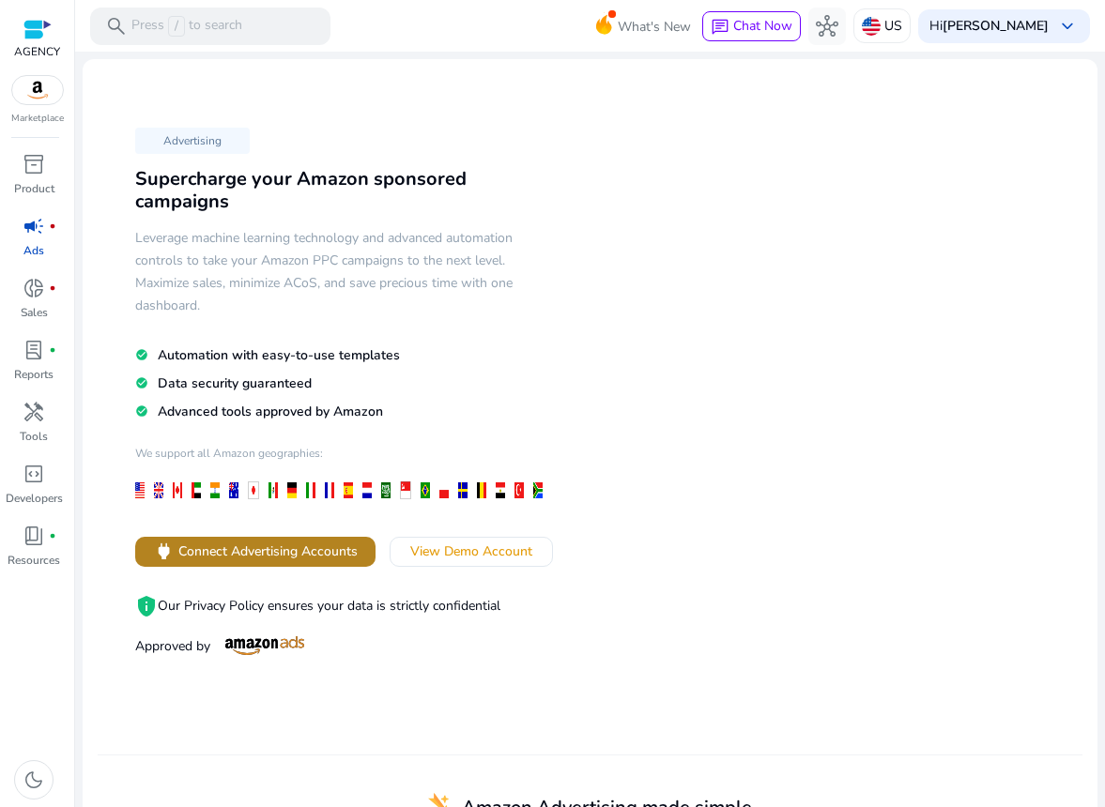
click at [262, 544] on span "Connect Advertising Accounts" at bounding box center [267, 552] width 179 height 20
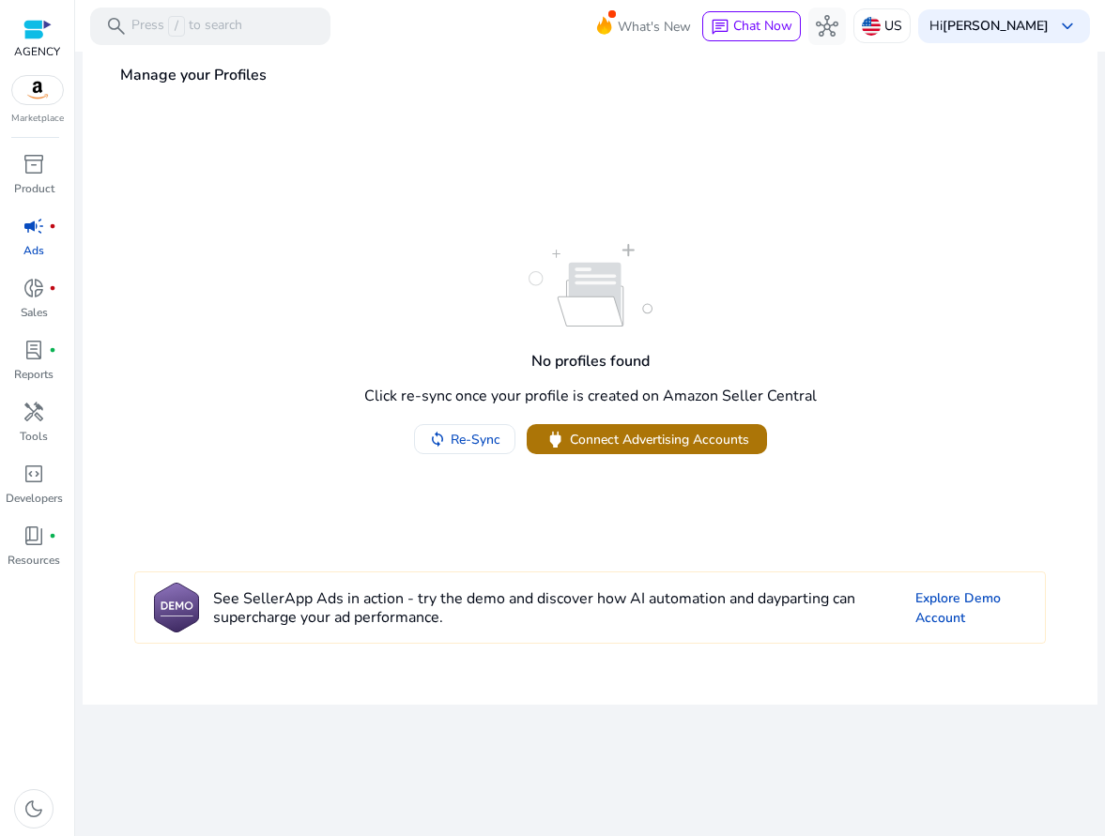
click at [636, 440] on span "Connect Advertising Accounts" at bounding box center [659, 440] width 179 height 20
